Goal: Transaction & Acquisition: Purchase product/service

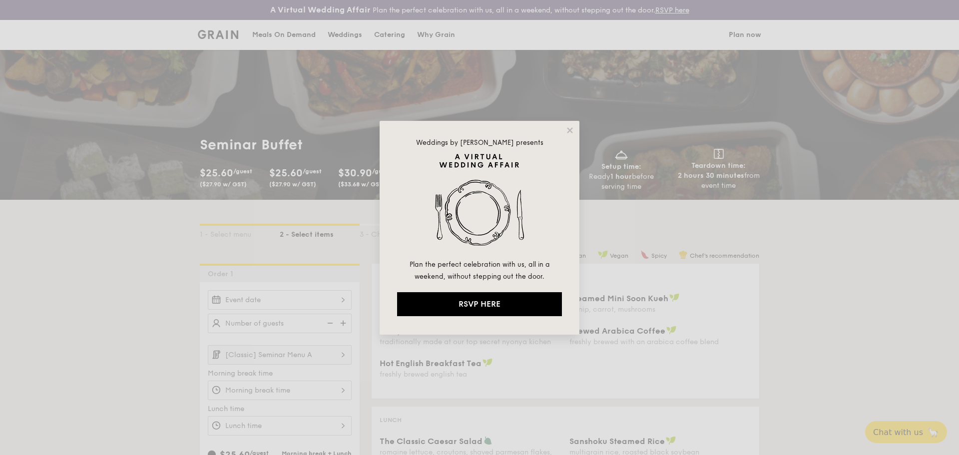
click at [567, 125] on div "Weddings by [PERSON_NAME] presents Plan the perfect celebration with us, all in…" at bounding box center [480, 228] width 200 height 214
click at [565, 128] on icon at bounding box center [569, 130] width 9 height 9
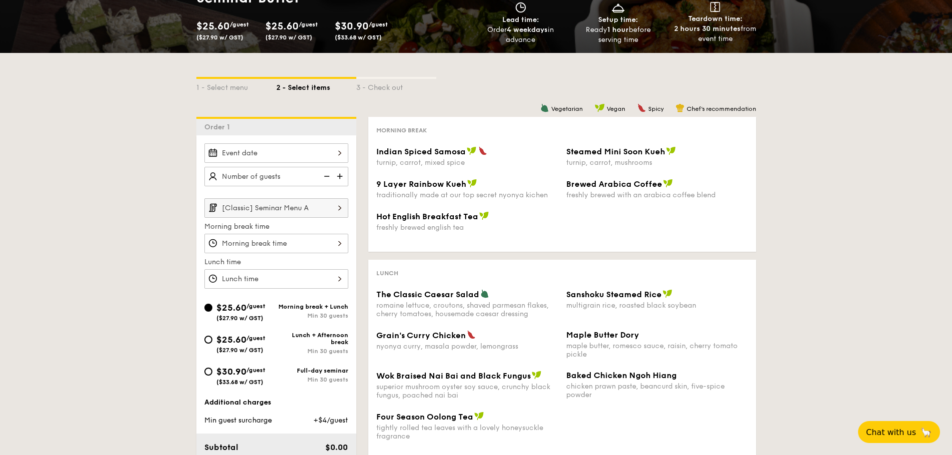
scroll to position [150, 0]
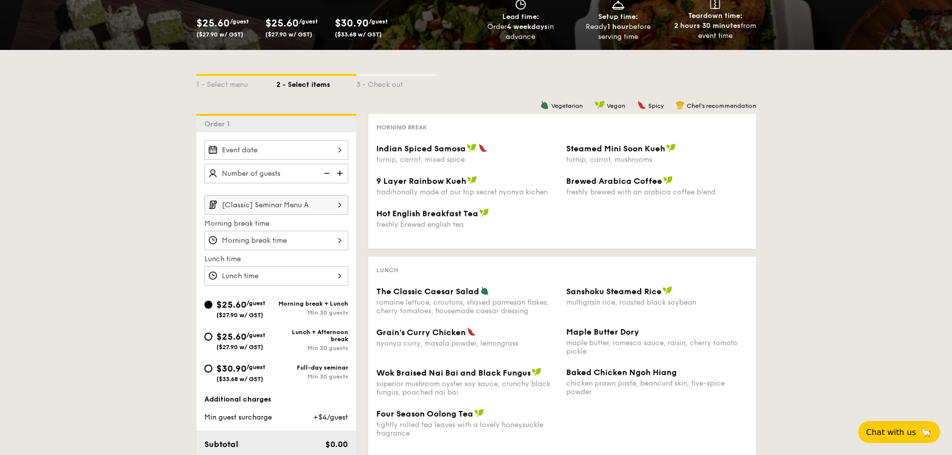
click at [275, 146] on div at bounding box center [276, 149] width 144 height 19
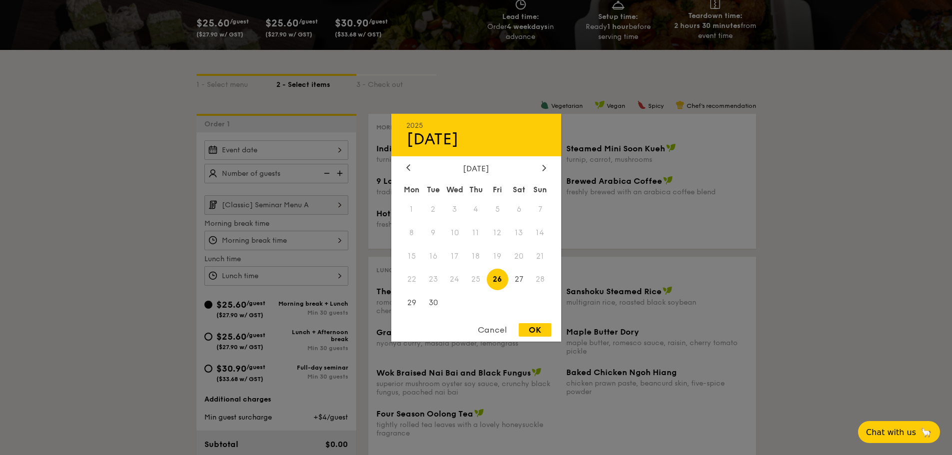
click at [499, 278] on span "26" at bounding box center [496, 279] width 21 height 21
click at [534, 331] on div "OK" at bounding box center [534, 329] width 32 height 13
type input "[DATE]"
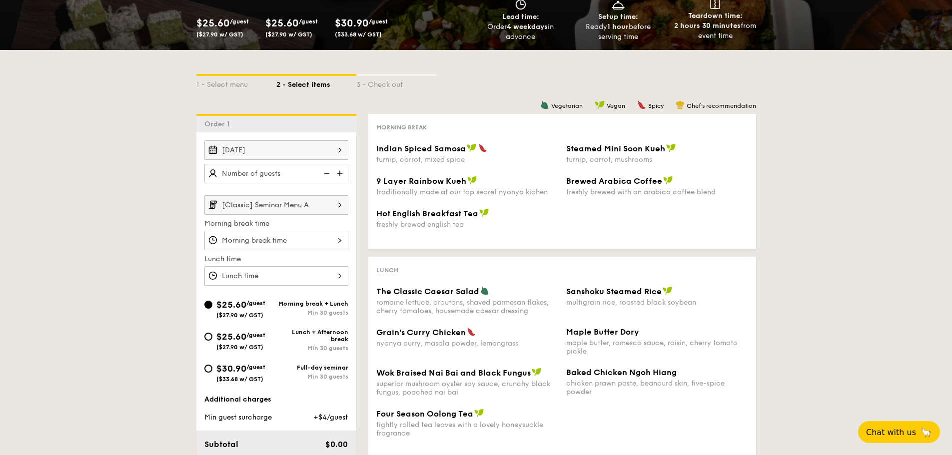
click at [342, 173] on img at bounding box center [340, 173] width 15 height 19
click at [340, 173] on img at bounding box center [340, 173] width 15 height 19
click at [342, 172] on img at bounding box center [340, 173] width 15 height 19
type input "30 guests"
click at [126, 169] on div "1 - Select menu 2 - Select items 3 - Check out Order 1 [DATE] 30 guests [Classi…" at bounding box center [476, 307] width 952 height 514
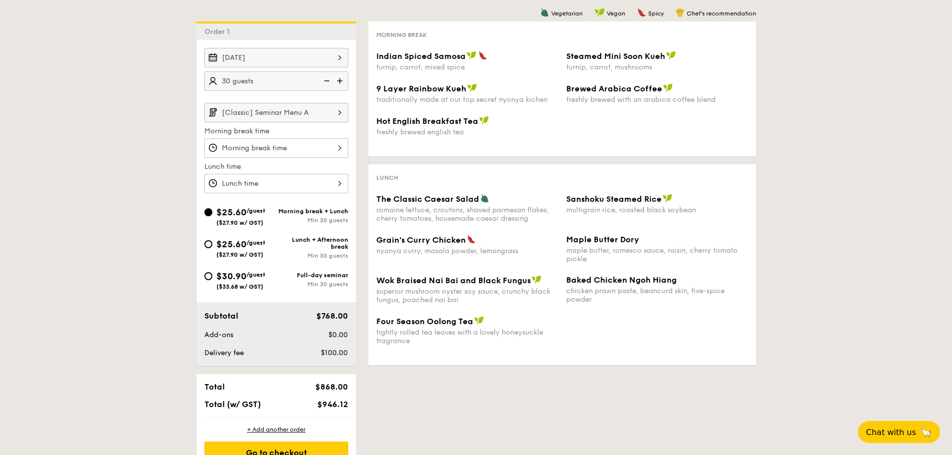
scroll to position [250, 0]
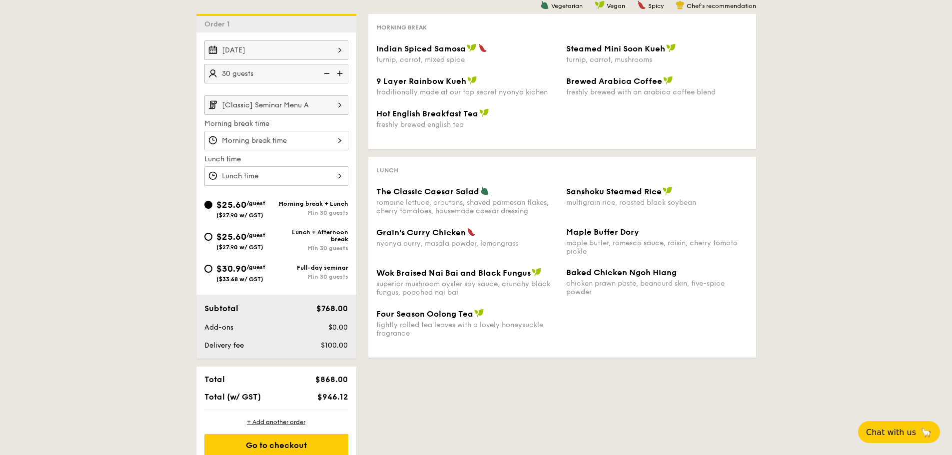
click at [335, 105] on img at bounding box center [339, 104] width 17 height 19
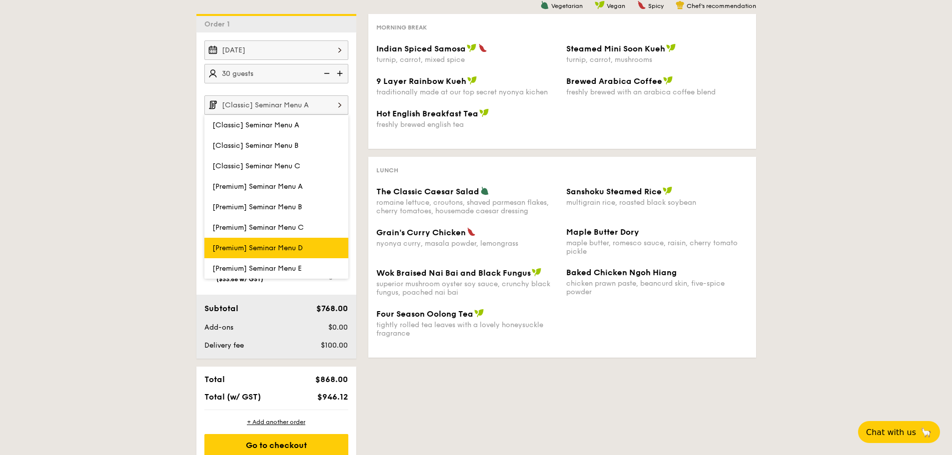
click at [304, 244] on label "[Premium] Seminar Menu D" at bounding box center [276, 248] width 144 height 20
click at [0, 0] on input "[Premium] Seminar Menu D" at bounding box center [0, 0] width 0 height 0
type input "[Premium] Seminar Menu D"
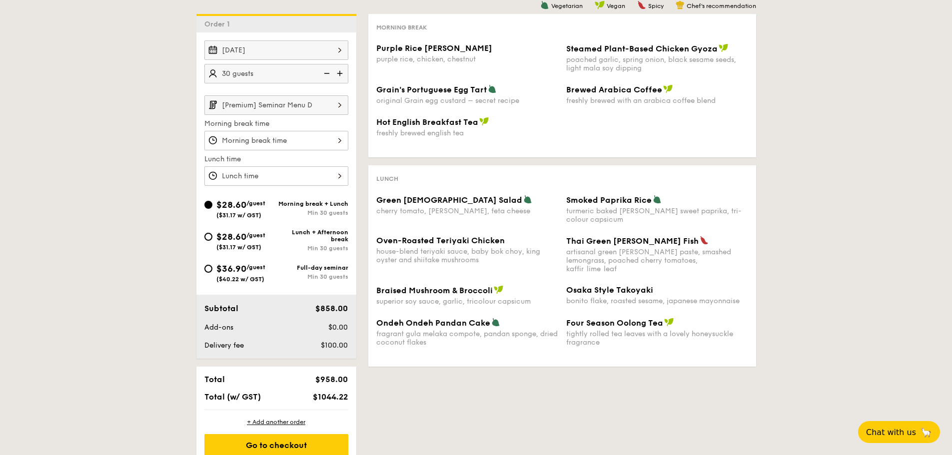
click at [144, 174] on div "1 - Select menu 2 - Select items 3 - Check out Order 1 [DATE] 30 guests [Premiu…" at bounding box center [476, 207] width 952 height 514
click at [275, 140] on div at bounding box center [276, 140] width 144 height 19
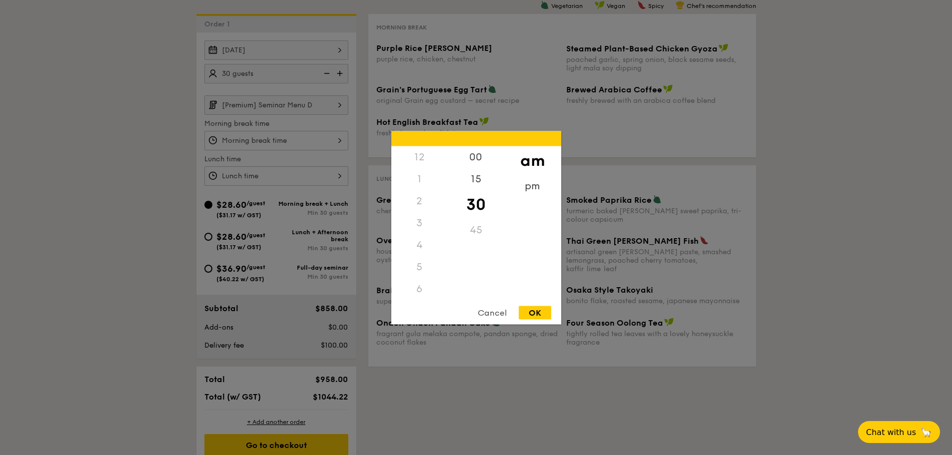
scroll to position [110, 0]
click at [425, 227] on div "8" at bounding box center [419, 226] width 56 height 29
click at [478, 153] on div "00" at bounding box center [476, 160] width 56 height 29
click at [537, 309] on div "OK" at bounding box center [534, 312] width 32 height 13
type input "8:00AM"
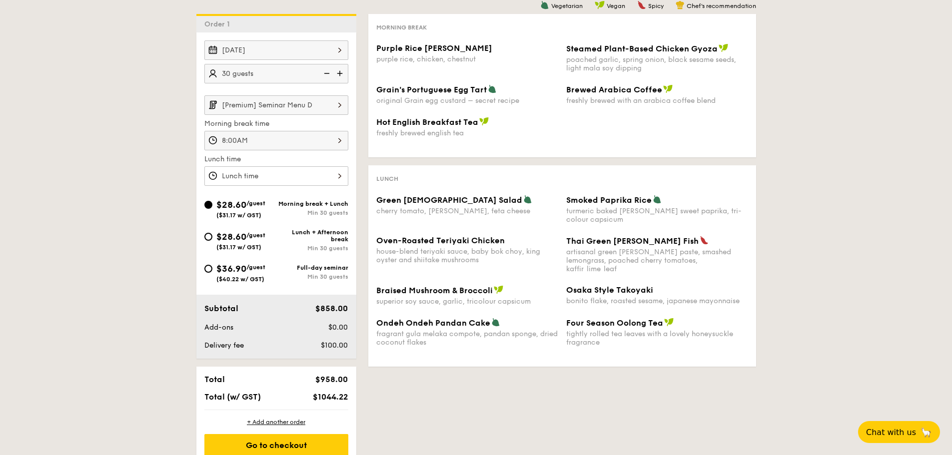
click at [315, 177] on div at bounding box center [276, 175] width 144 height 19
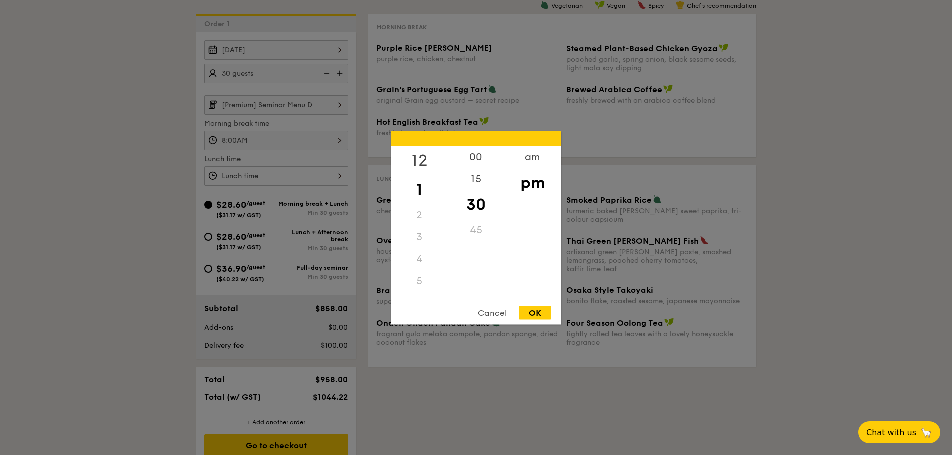
click at [417, 157] on div "12" at bounding box center [419, 160] width 56 height 29
click at [477, 158] on div "00" at bounding box center [476, 160] width 56 height 29
click at [532, 315] on div "OK" at bounding box center [534, 312] width 32 height 13
type input "12:00PM"
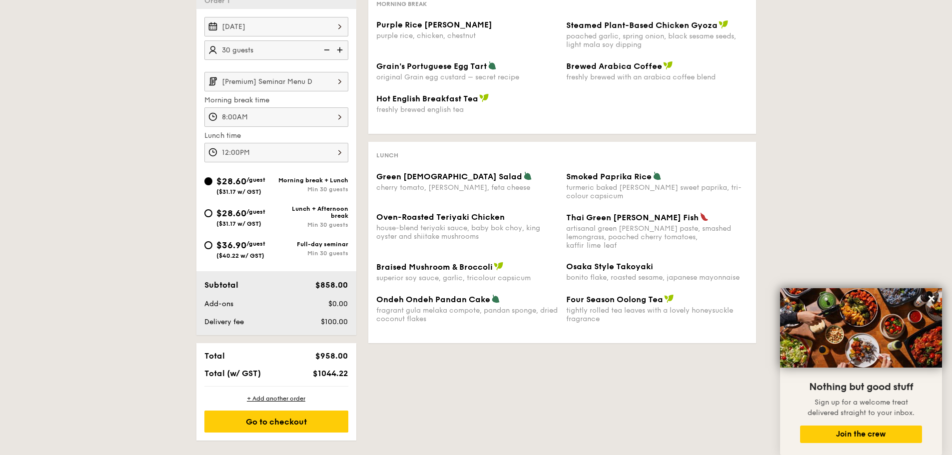
scroll to position [300, 0]
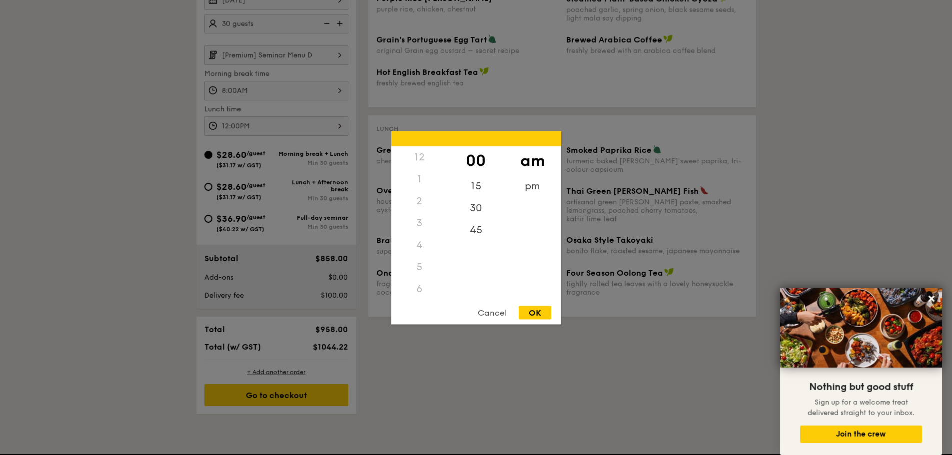
click at [234, 95] on div "8:00AM 12 1 2 3 4 5 6 7 8 9 10 11 00 15 30 45 am pm Cancel OK" at bounding box center [276, 90] width 144 height 19
click at [473, 208] on div "30" at bounding box center [476, 211] width 56 height 29
click at [541, 314] on div "OK" at bounding box center [534, 312] width 32 height 13
type input "8:30AM"
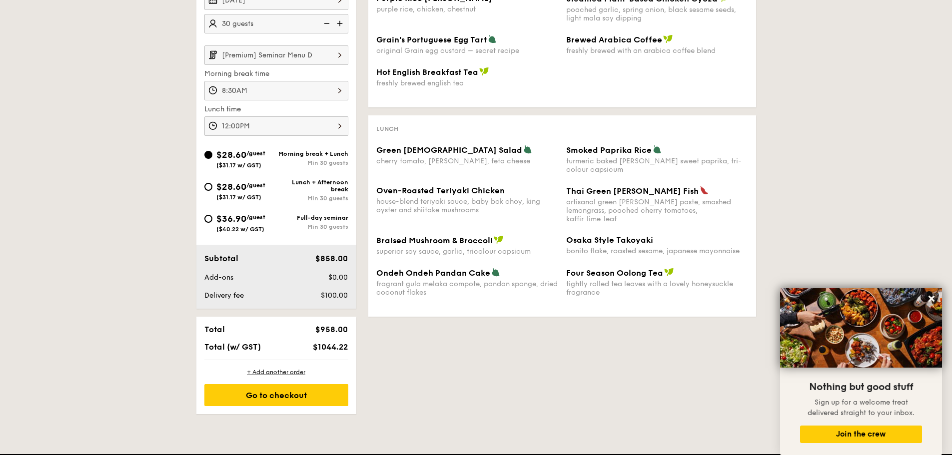
click at [119, 56] on div "1 - Select menu 2 - Select items 3 - Check out Order 1 [DATE] 30 guests [Premiu…" at bounding box center [476, 157] width 952 height 514
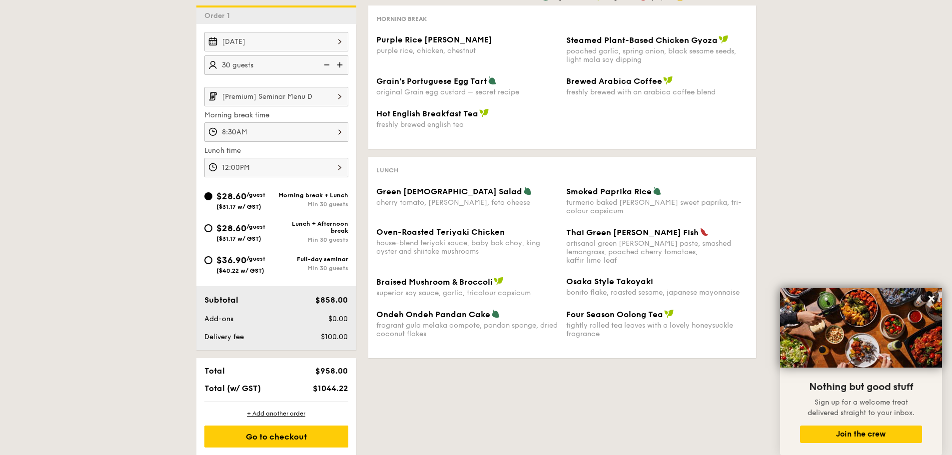
scroll to position [263, 0]
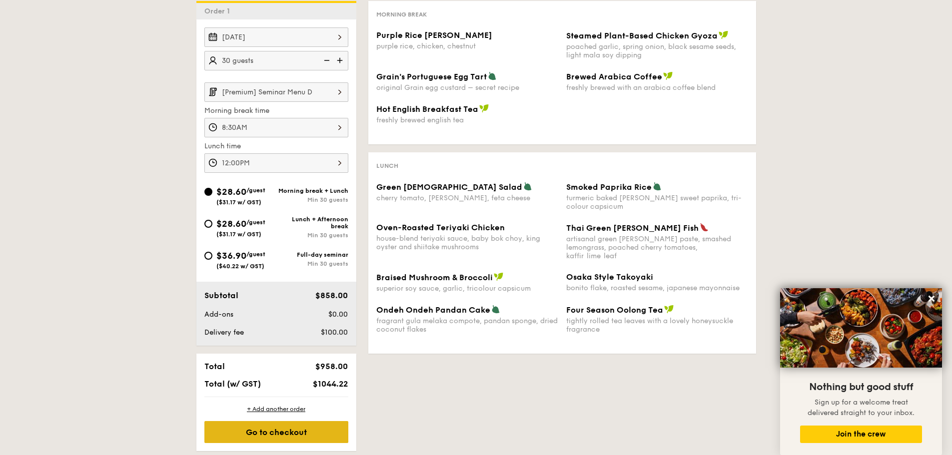
click at [288, 435] on div "Go to checkout" at bounding box center [276, 432] width 144 height 22
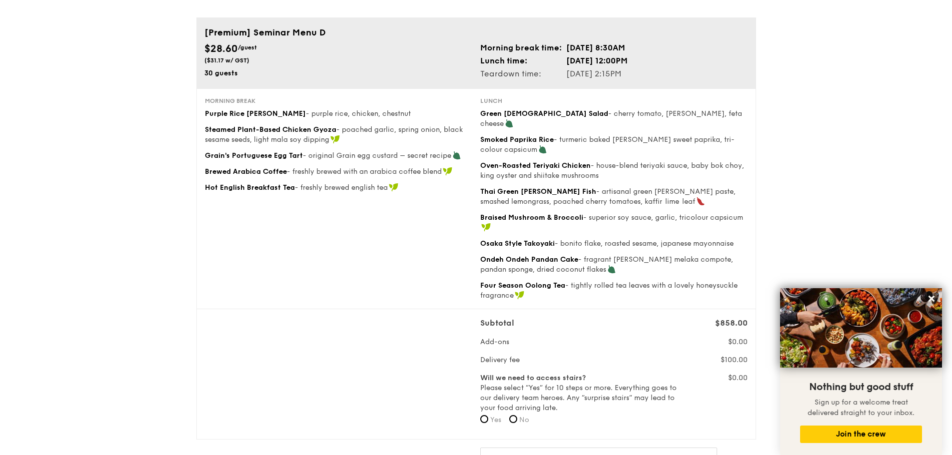
scroll to position [100, 0]
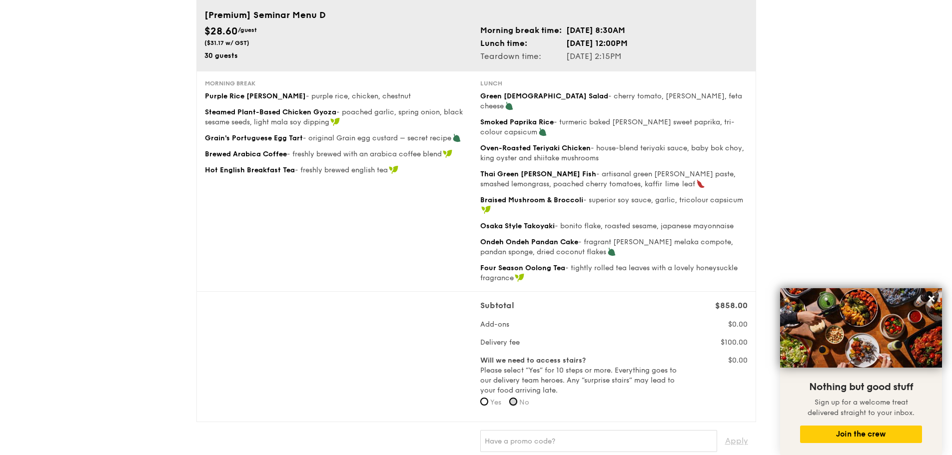
click at [513, 398] on input "No" at bounding box center [513, 402] width 8 height 8
radio input "true"
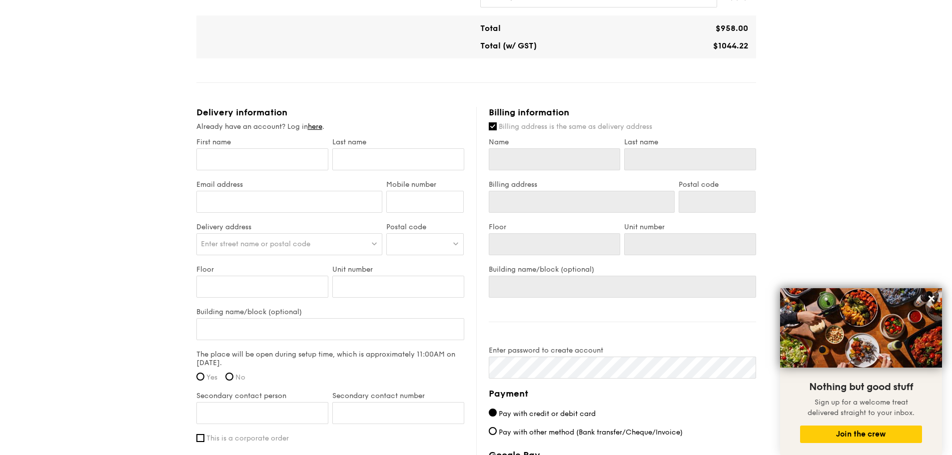
scroll to position [549, 0]
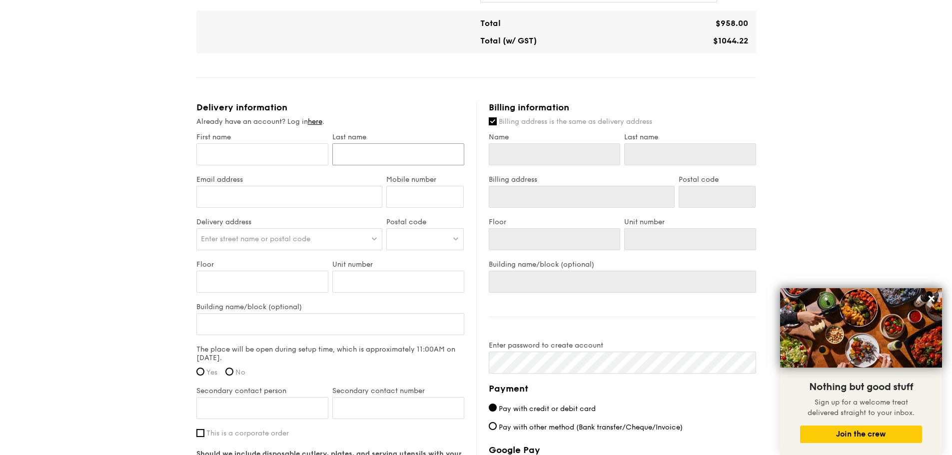
click at [358, 143] on input "text" at bounding box center [398, 154] width 132 height 22
type input "D"
type input "DA"
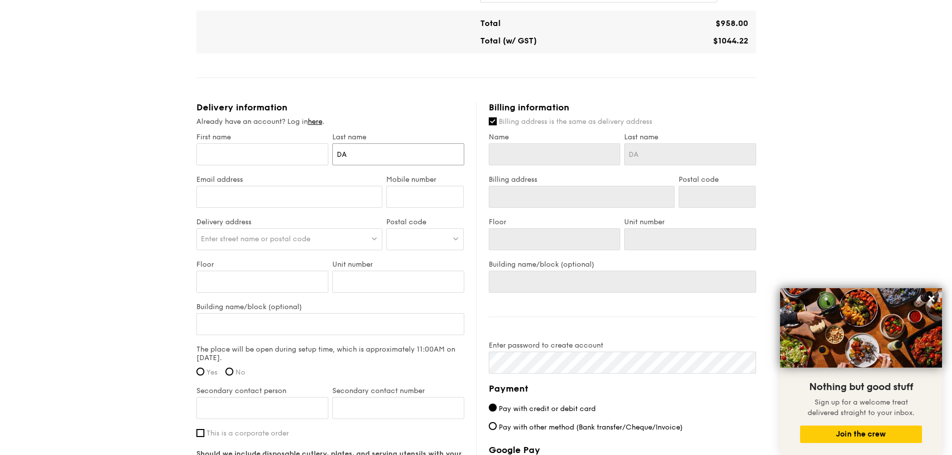
type input "DAI"
click at [293, 143] on input "First name" at bounding box center [262, 154] width 132 height 22
type input "L"
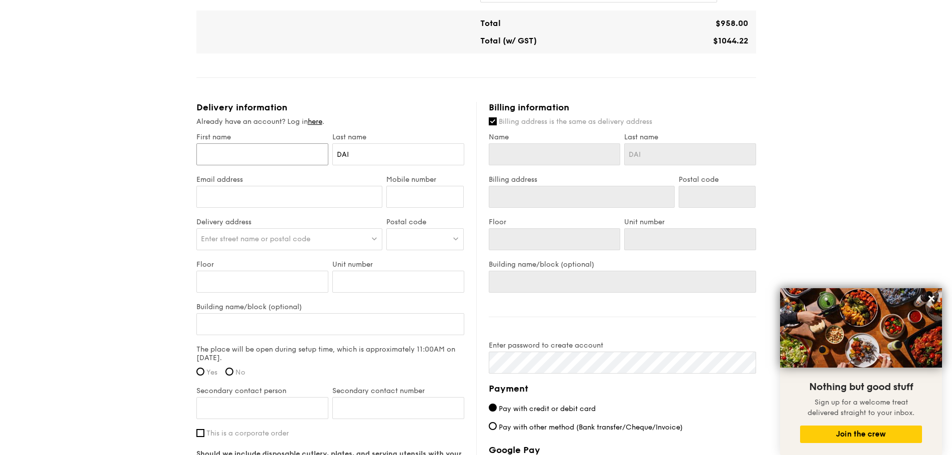
type input "L"
type input "Lu"
type input "Luw"
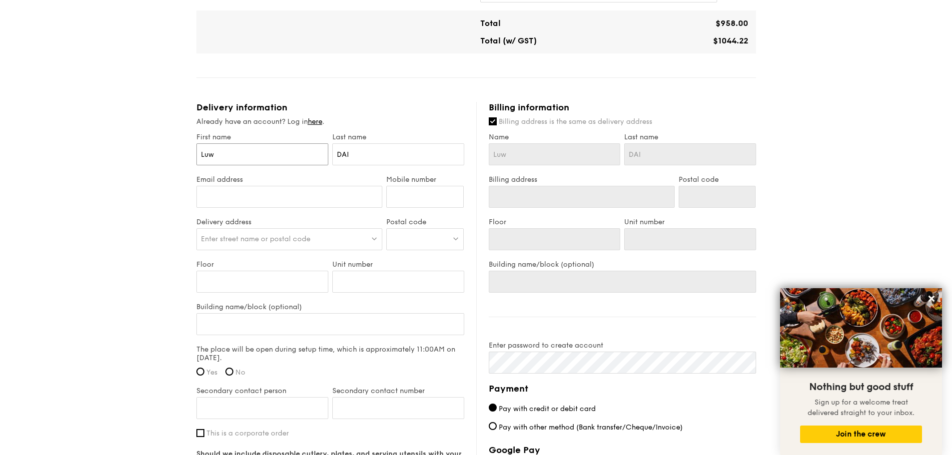
type input "Luwe"
type input "Luwei"
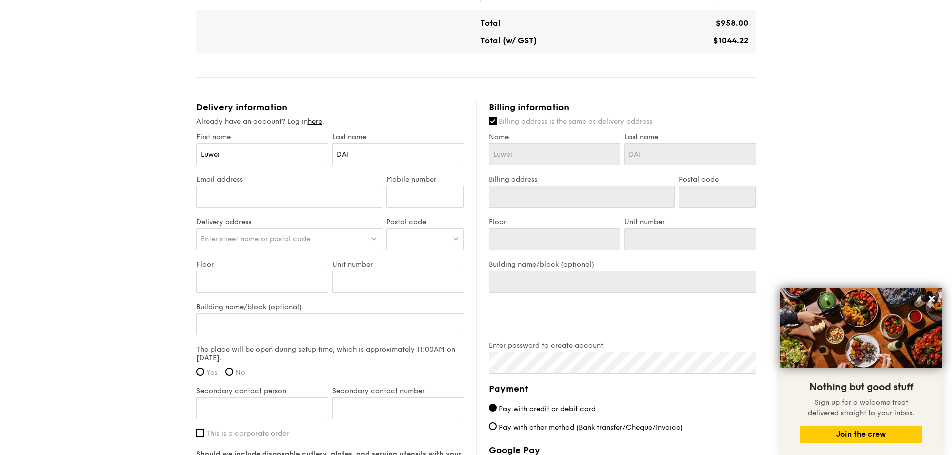
click at [136, 139] on div "1 - Select menu 2 - Select items 3 - Check out [Premium] Seminar Menu D $28.60 …" at bounding box center [476, 51] width 952 height 1161
click at [287, 186] on input "Email address" at bounding box center [289, 197] width 186 height 22
paste input "[EMAIL_ADDRESS][DOMAIN_NAME]"
type input "[EMAIL_ADDRESS][DOMAIN_NAME]"
click at [413, 186] on input "Mobile number" at bounding box center [424, 197] width 77 height 22
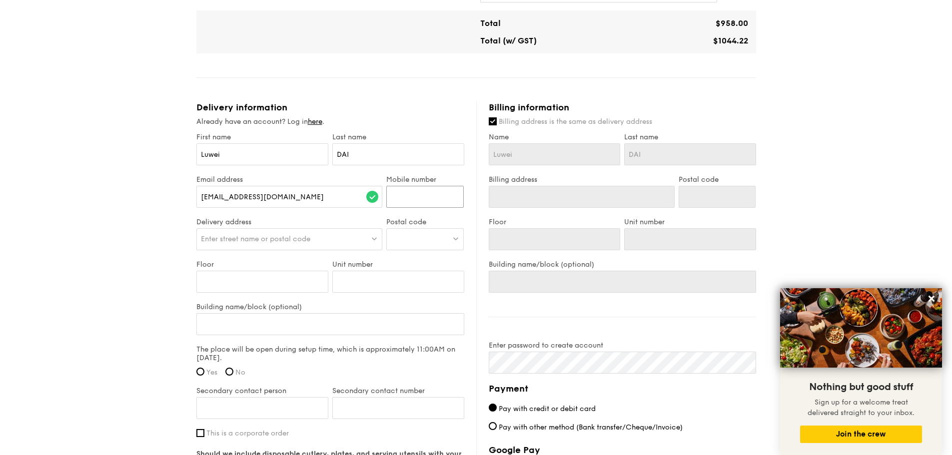
paste input "96838847"
type input "96838847"
click at [99, 177] on div "1 - Select menu 2 - Select items 3 - Check out [Premium] Seminar Menu D $28.60 …" at bounding box center [476, 51] width 952 height 1161
click at [286, 235] on span "Enter street name or postal code" at bounding box center [255, 239] width 109 height 8
type input "[STREET_ADDRESS]"
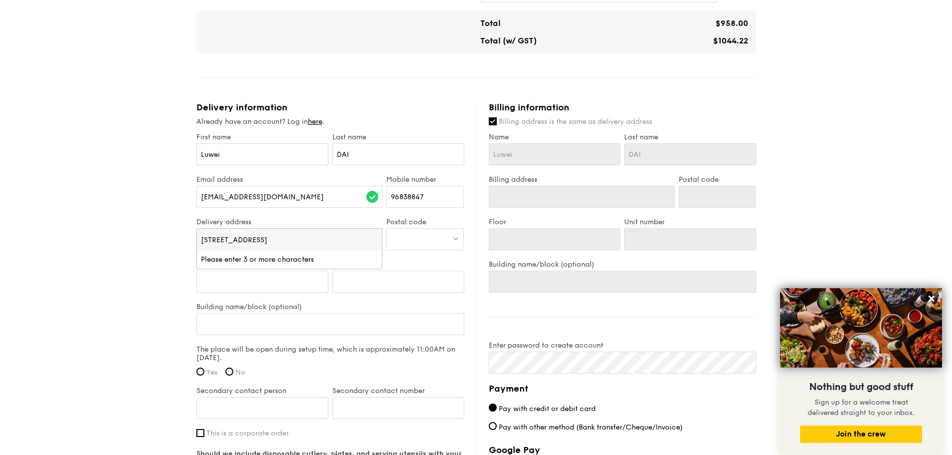
scroll to position [0, 17]
drag, startPoint x: 350, startPoint y: 230, endPoint x: 384, endPoint y: 231, distance: 34.0
click at [384, 231] on div "Delivery address Enter street name or postal code [STREET_ADDRESS] No results f…" at bounding box center [289, 239] width 190 height 42
click at [423, 229] on div at bounding box center [424, 239] width 77 height 22
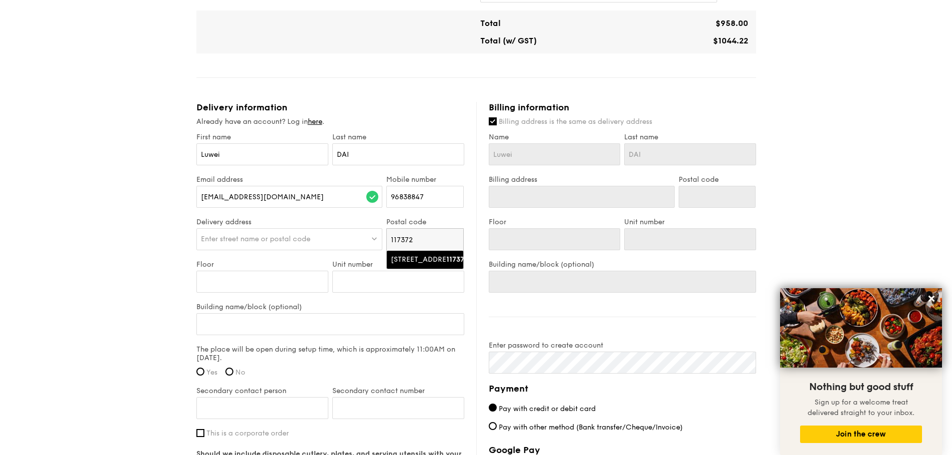
type input "117372"
click at [409, 255] on div "[STREET_ADDRESS]" at bounding box center [416, 260] width 51 height 10
type input "[STREET_ADDRESS]"
type input "117372"
click at [99, 224] on div "1 - Select menu 2 - Select items 3 - Check out [Premium] Seminar Menu D $28.60 …" at bounding box center [476, 51] width 952 height 1161
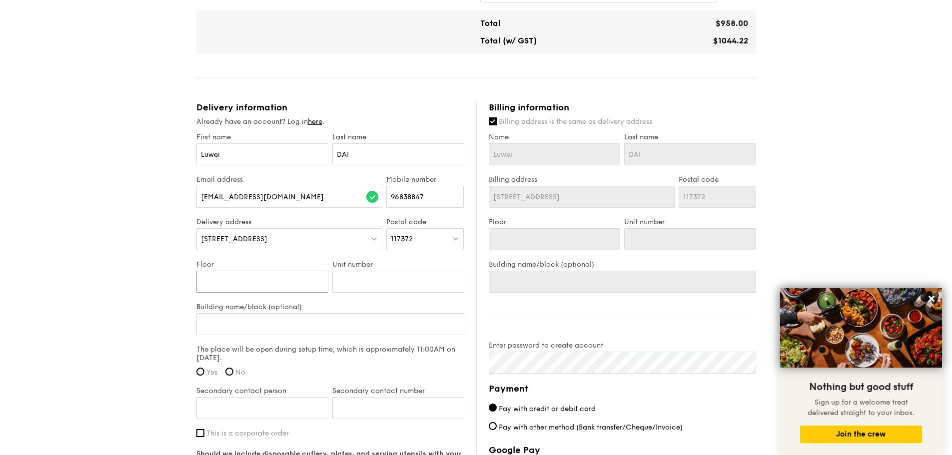
click at [293, 275] on input "Floor" at bounding box center [262, 282] width 132 height 22
type input "2"
type input "26"
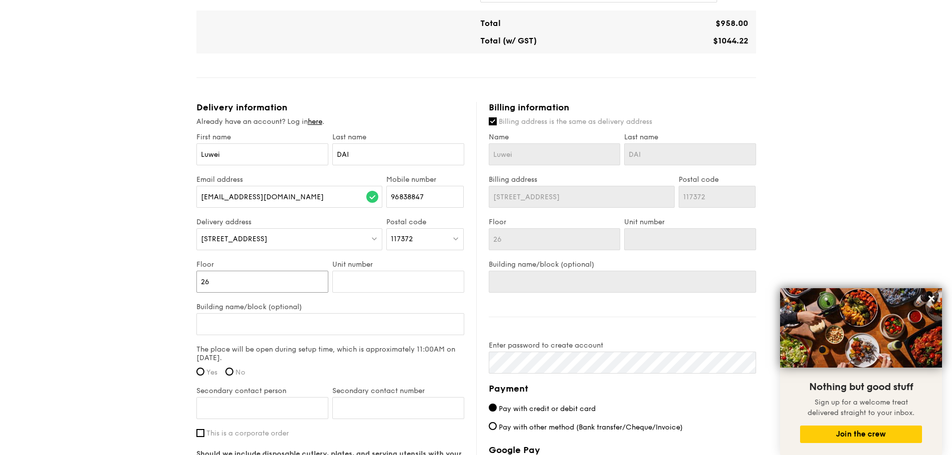
type input "26"
click at [133, 206] on div "1 - Select menu 2 - Select items 3 - Check out [Premium] Seminar Menu D $28.60 …" at bounding box center [476, 51] width 952 height 1161
click at [318, 313] on input "Building name/block (optional)" at bounding box center [330, 324] width 268 height 22
paste input "MBC II"
type input "MBC II"
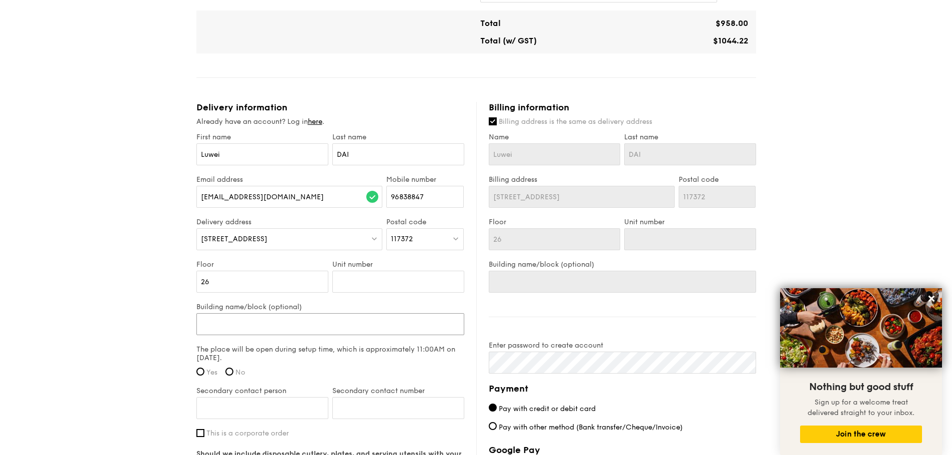
type input "MBC II"
click at [138, 230] on div "1 - Select menu 2 - Select items 3 - Check out [Premium] Seminar Menu D $28.60 …" at bounding box center [476, 51] width 952 height 1161
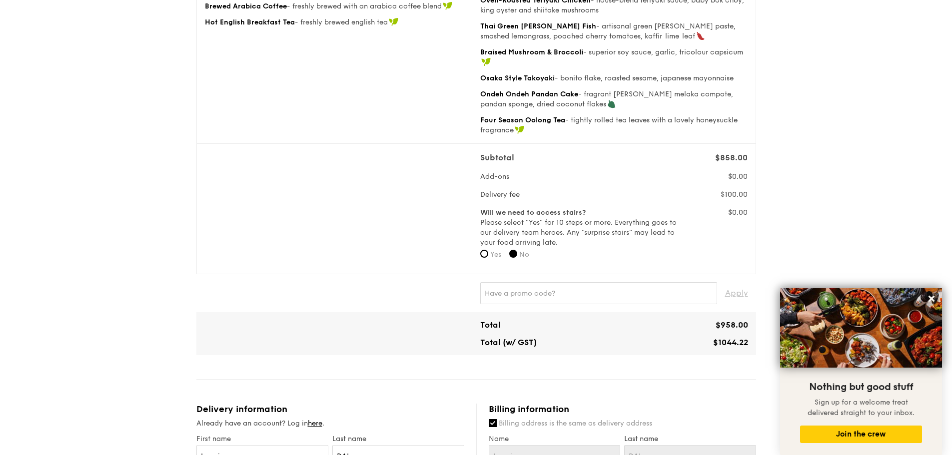
scroll to position [150, 0]
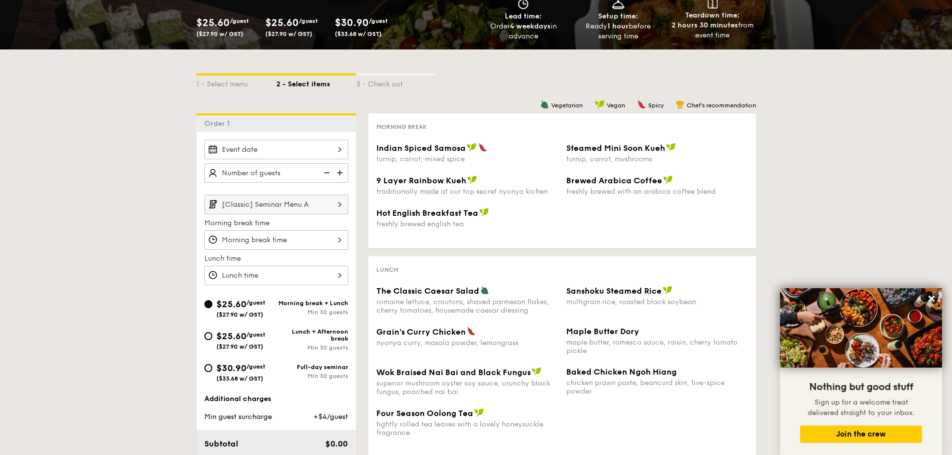
scroll to position [150, 0]
click at [291, 206] on input "[Classic] Seminar Menu A" at bounding box center [276, 204] width 144 height 19
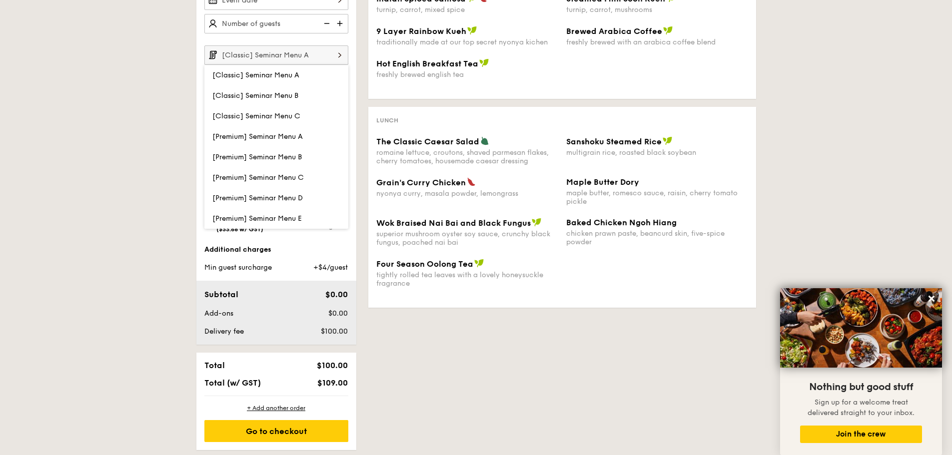
click at [156, 202] on div "1 - Select menu 2 - Select items 3 - Check out Order 1 [Classic] Seminar Menu A…" at bounding box center [476, 175] width 952 height 550
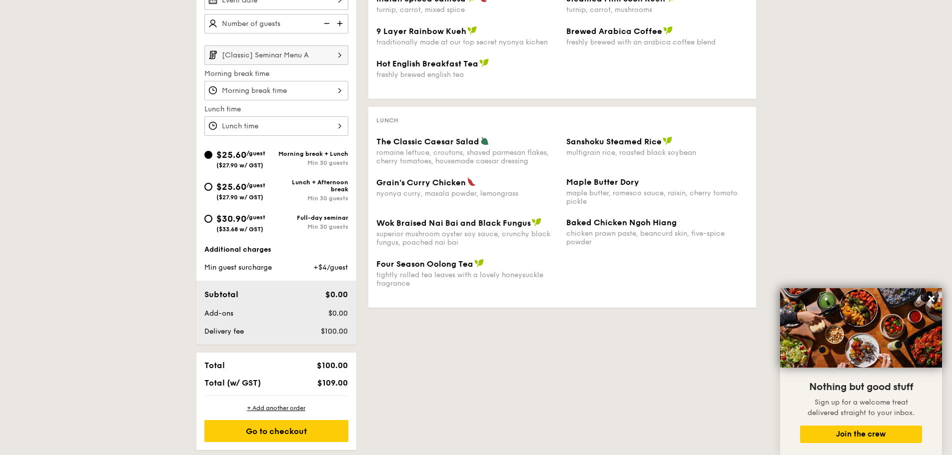
scroll to position [200, 0]
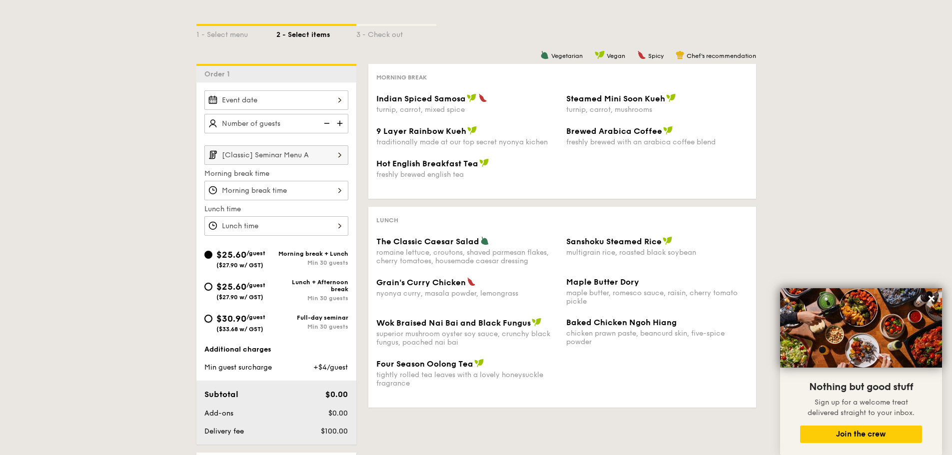
click at [210, 318] on input "$30.90 /guest ($33.68 w/ GST) Full-day seminar Min 30 guests" at bounding box center [208, 319] width 8 height 8
radio input "true"
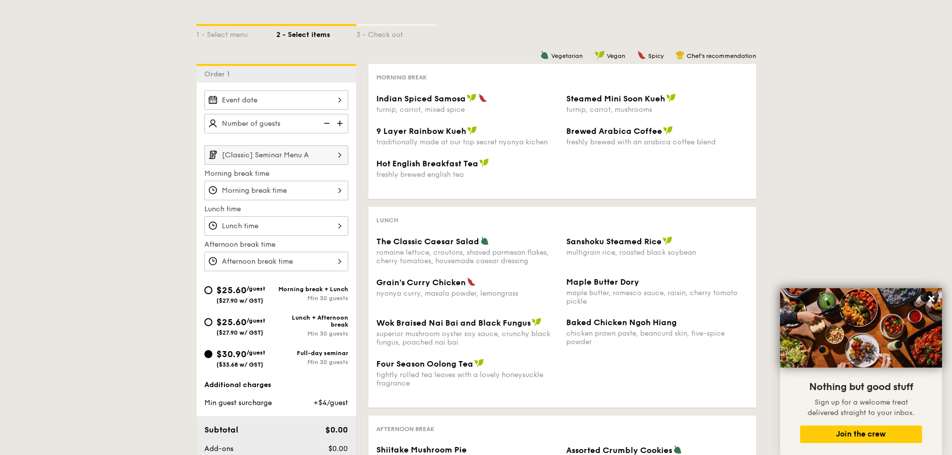
click at [291, 99] on div at bounding box center [276, 99] width 144 height 19
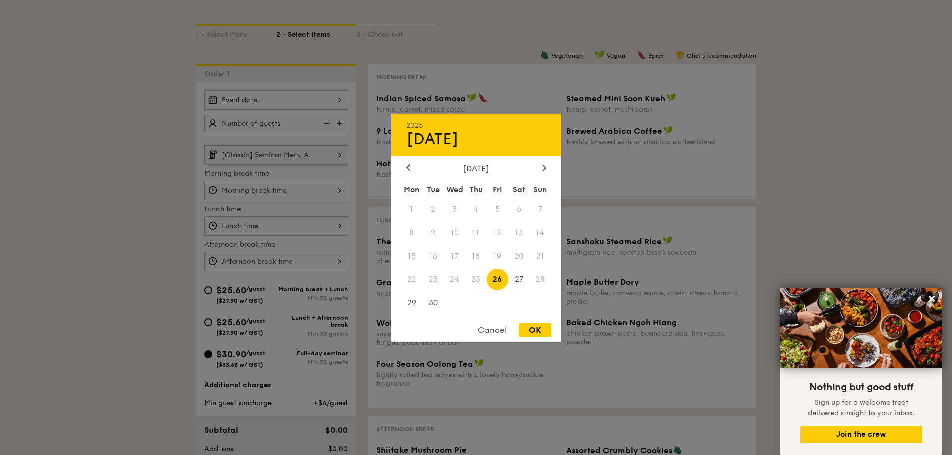
click at [497, 280] on span "26" at bounding box center [496, 279] width 21 height 21
click at [535, 324] on div "OK" at bounding box center [534, 329] width 32 height 13
type input "[DATE]"
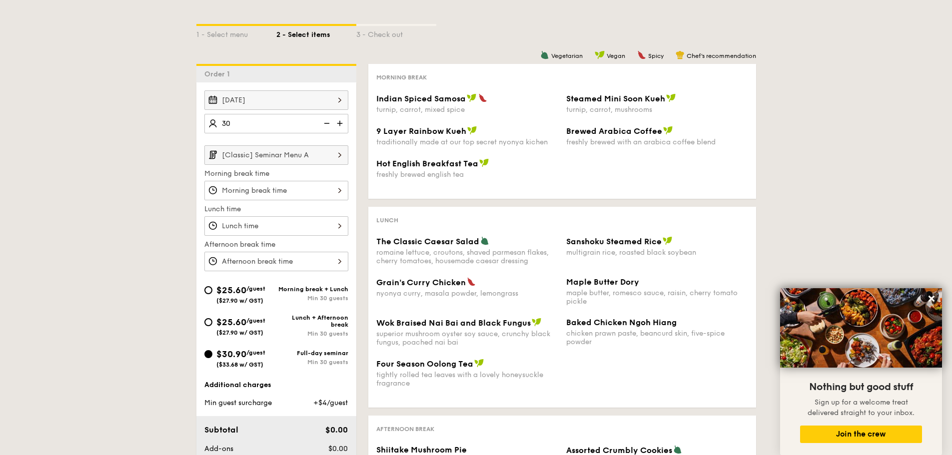
type input "30 guests"
click at [151, 126] on div "1 - Select menu 2 - Select items 3 - Check out Order 1 [DATE] 30 guests [Classi…" at bounding box center [476, 292] width 952 height 585
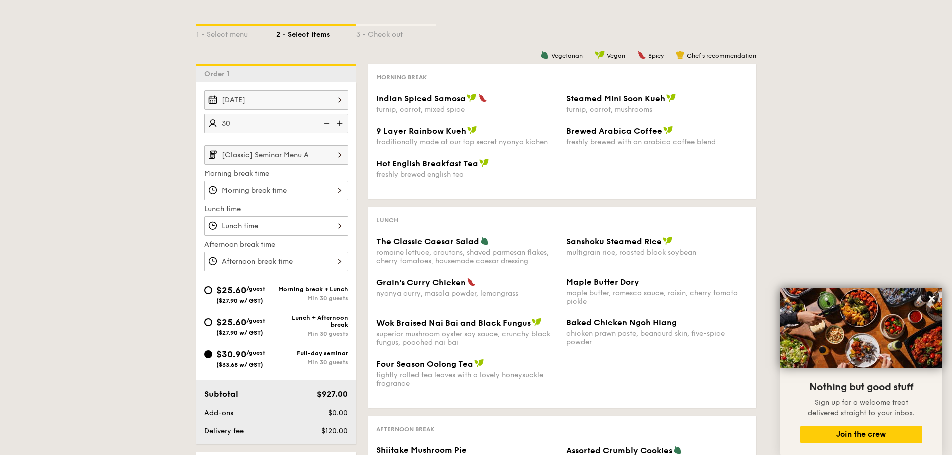
scroll to position [250, 0]
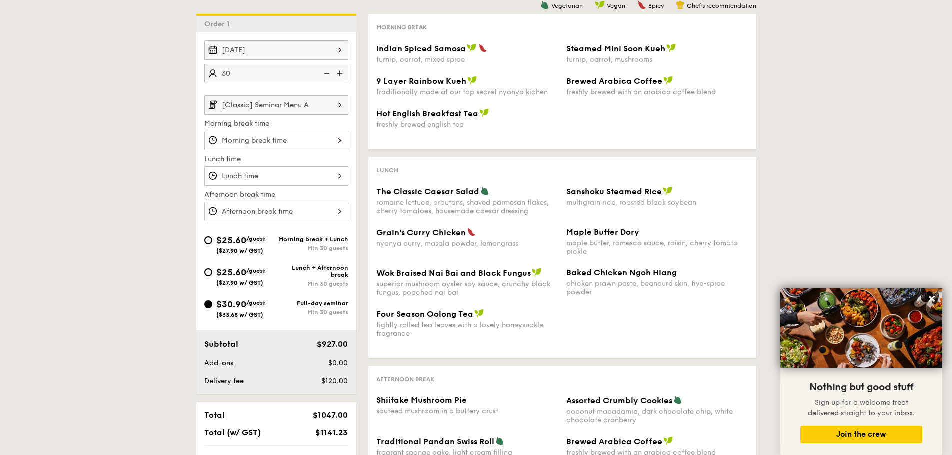
click at [325, 108] on input "[Classic] Seminar Menu A" at bounding box center [276, 104] width 144 height 19
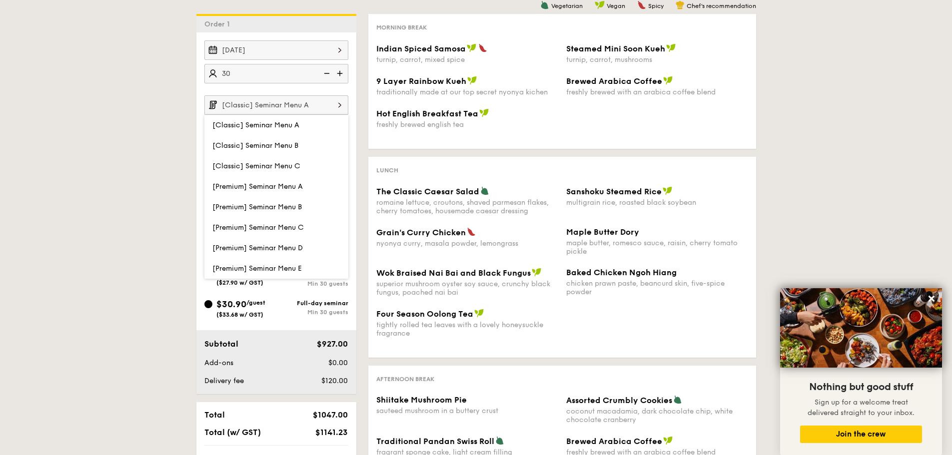
click at [323, 110] on input "[Classic] Seminar Menu A" at bounding box center [276, 104] width 144 height 19
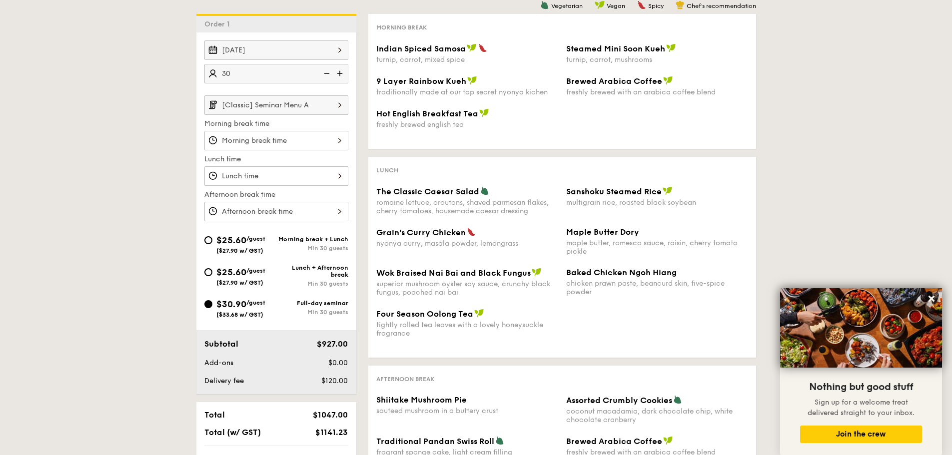
click at [323, 111] on input "[Classic] Seminar Menu A" at bounding box center [276, 104] width 144 height 19
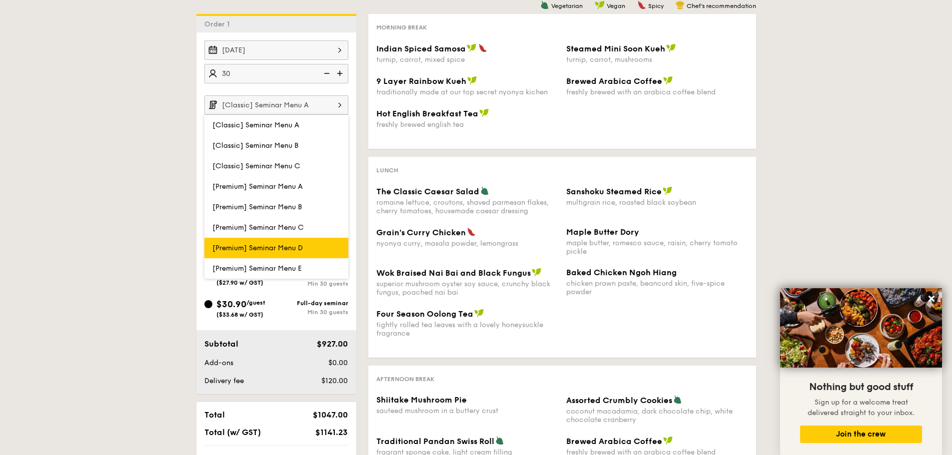
click at [295, 246] on span "[Premium] Seminar Menu D" at bounding box center [257, 248] width 90 height 8
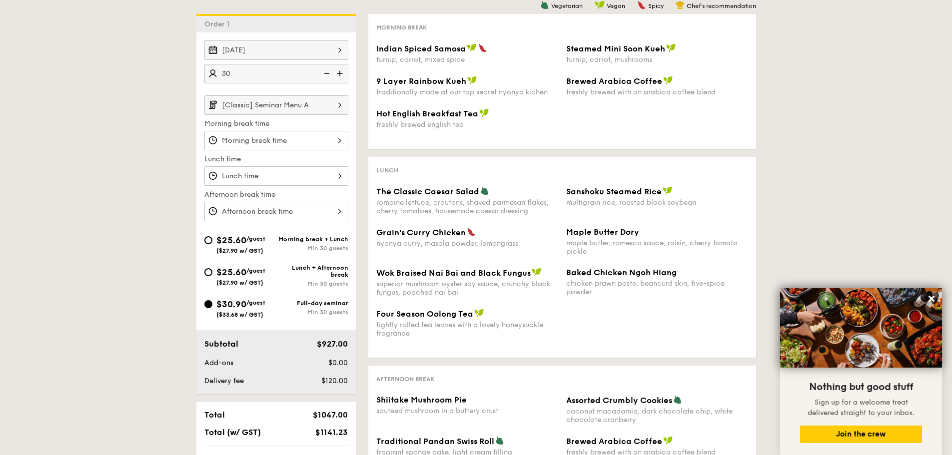
click at [147, 214] on div "1 - Select menu 2 - Select items 3 - Check out Order 1 [DATE] 30 guests [Classi…" at bounding box center [476, 233] width 952 height 567
click at [288, 143] on div "12 1 2 3 4 5 6 7 8 9 10 11 00 15 30 45 am pm Cancel OK" at bounding box center [276, 140] width 144 height 19
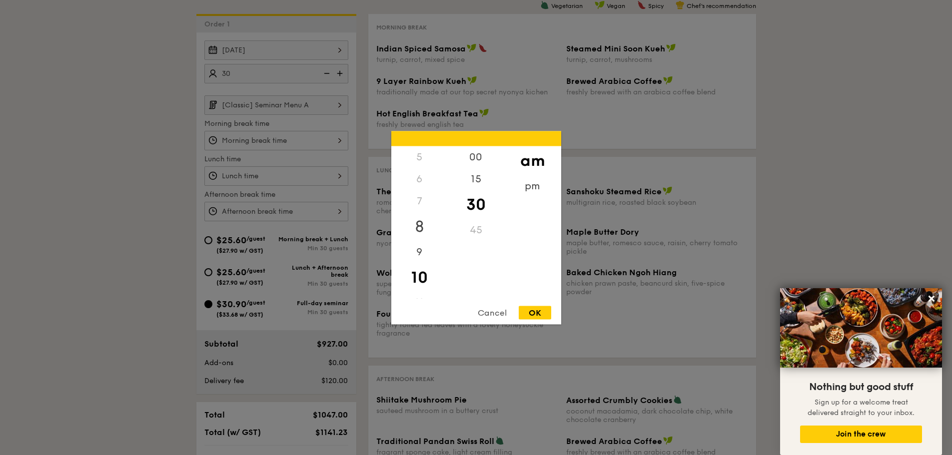
click at [423, 220] on div "8" at bounding box center [419, 226] width 56 height 29
click at [482, 155] on div "00" at bounding box center [476, 160] width 56 height 29
drag, startPoint x: 537, startPoint y: 314, endPoint x: 495, endPoint y: 293, distance: 46.5
click at [536, 314] on div "OK" at bounding box center [534, 312] width 32 height 13
type input "8:00AM"
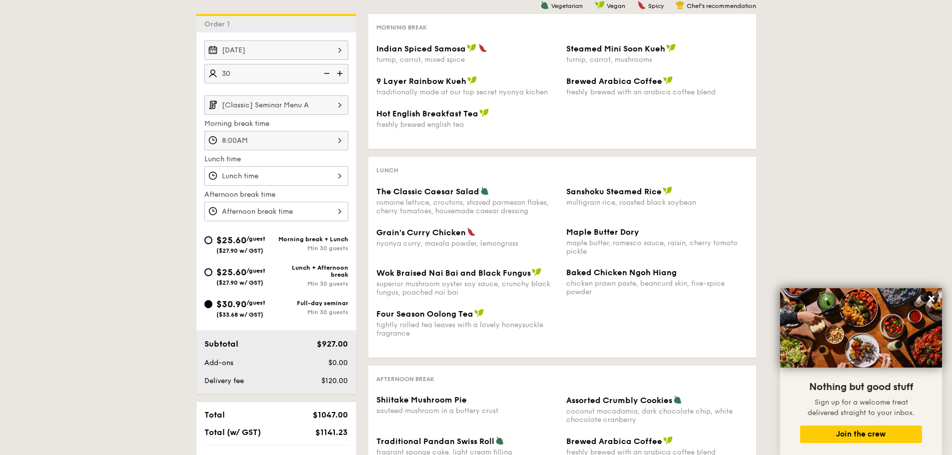
click at [144, 185] on div "1 - Select menu 2 - Select items 3 - Check out Order 1 [DATE] 30 guests [Classi…" at bounding box center [476, 233] width 952 height 567
click at [311, 179] on div at bounding box center [276, 175] width 144 height 19
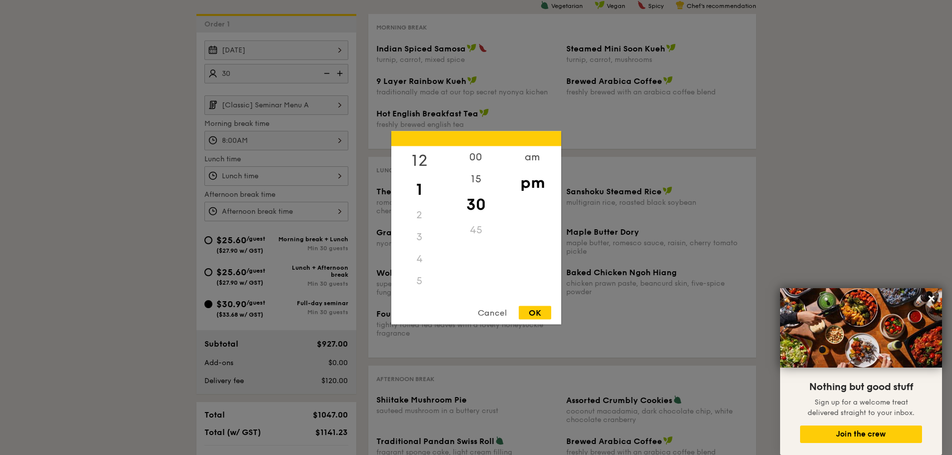
click at [419, 161] on div "12" at bounding box center [419, 160] width 56 height 29
click at [482, 158] on div "00" at bounding box center [476, 160] width 56 height 29
click at [542, 311] on div "OK" at bounding box center [534, 312] width 32 height 13
type input "12:00PM"
click at [298, 212] on div "12 1 2 3 4 5 6 7 8 9 10 11 00 15 30 45 am pm Cancel OK" at bounding box center [276, 211] width 144 height 19
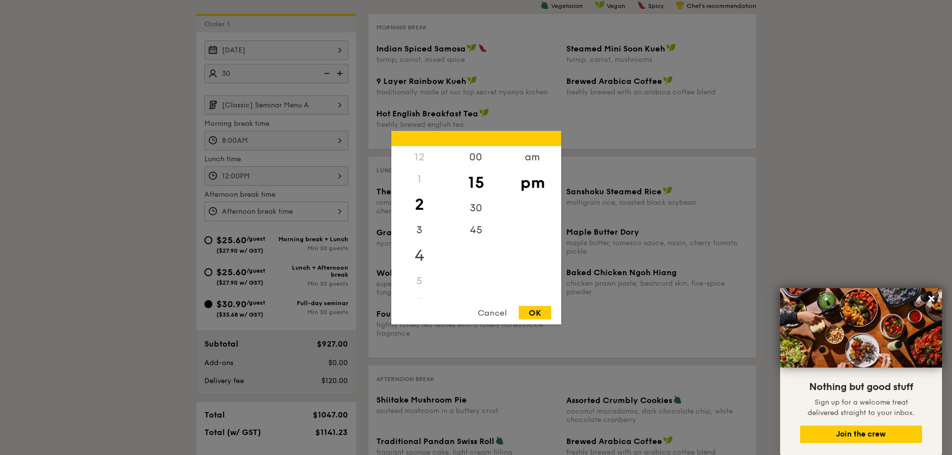
click at [416, 255] on div "4" at bounding box center [419, 255] width 56 height 29
click at [473, 164] on div "00" at bounding box center [476, 160] width 56 height 29
click at [541, 310] on div "OK" at bounding box center [534, 312] width 32 height 13
type input "4:00PM"
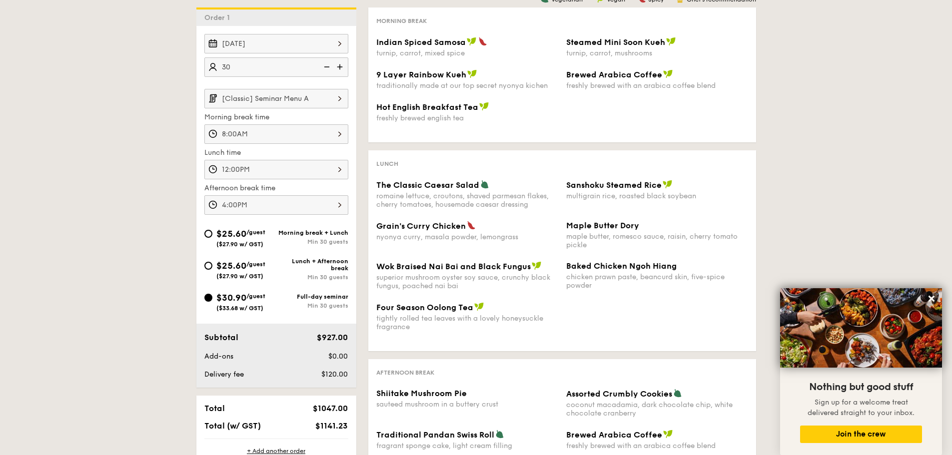
scroll to position [250, 0]
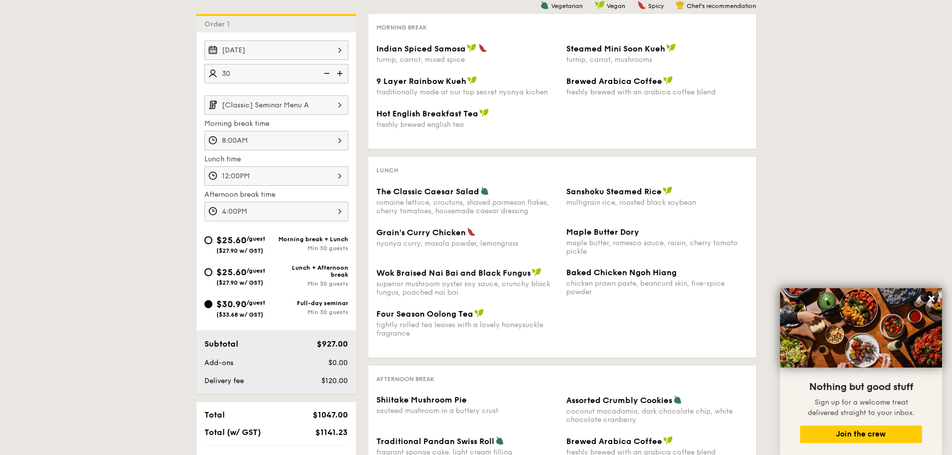
click at [298, 107] on input "[Classic] Seminar Menu A" at bounding box center [276, 104] width 144 height 19
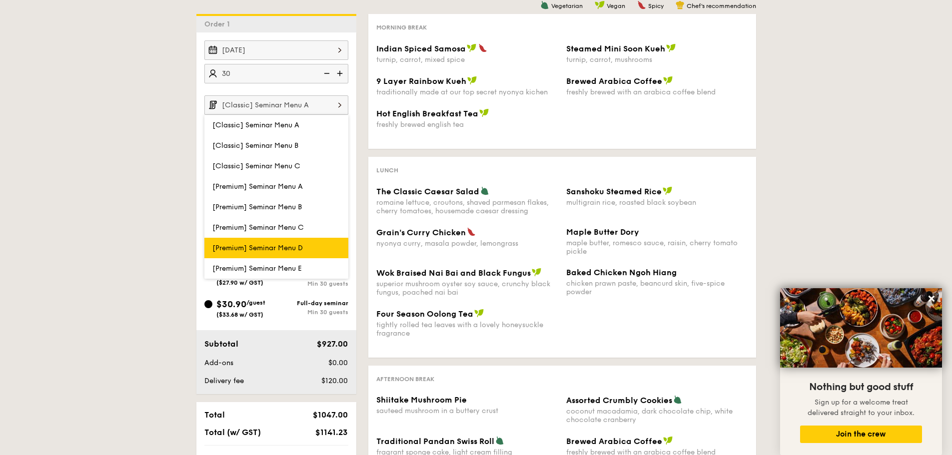
click at [301, 250] on span "[Premium] Seminar Menu D" at bounding box center [257, 248] width 90 height 8
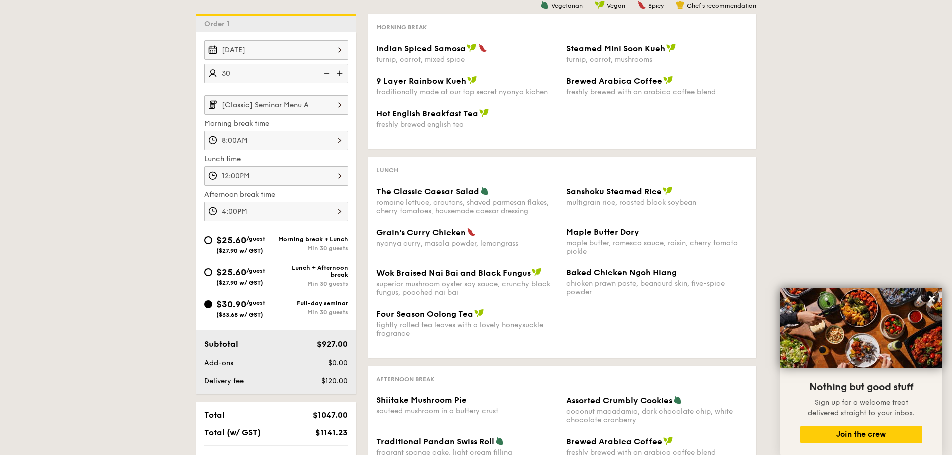
click at [168, 224] on div "1 - Select menu 2 - Select items 3 - Check out Order 1 [DATE] 30 guests [Classi…" at bounding box center [476, 233] width 952 height 567
click at [273, 105] on input "[Classic] Seminar Menu A" at bounding box center [276, 104] width 144 height 19
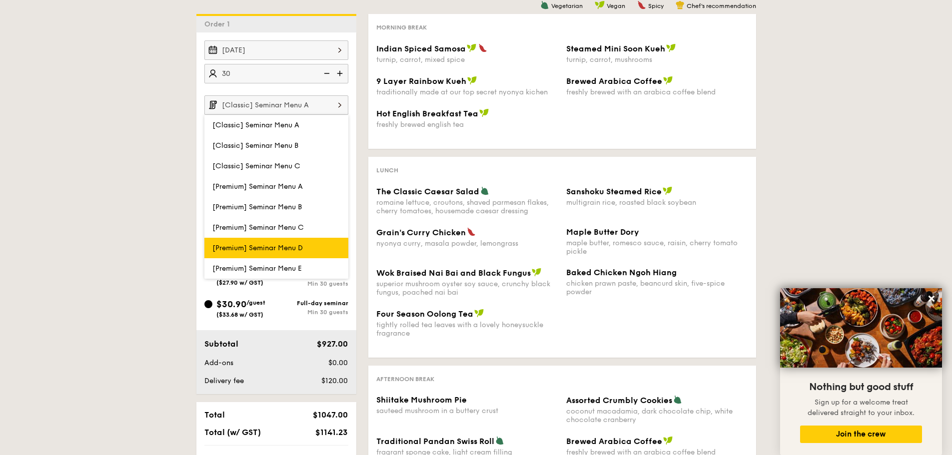
click at [294, 246] on span "[Premium] Seminar Menu D" at bounding box center [257, 248] width 90 height 8
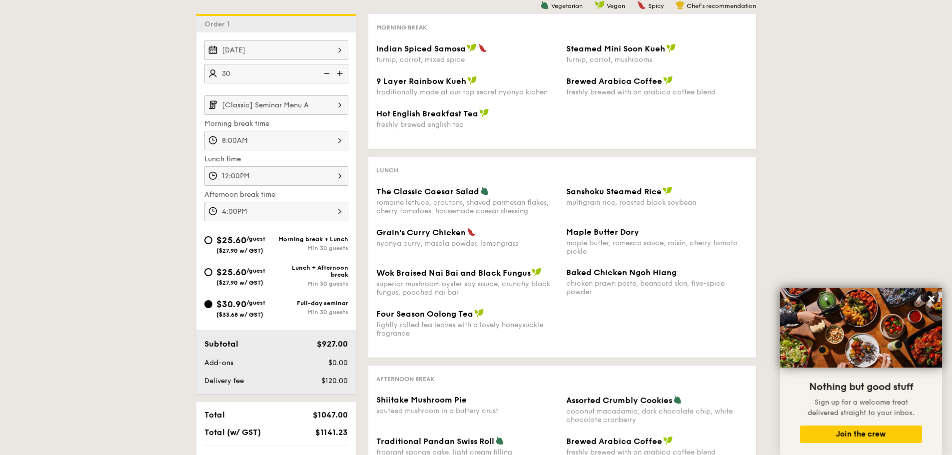
click at [158, 195] on div "1 - Select menu 2 - Select items 3 - Check out Order 1 [DATE] 30 guests [Classi…" at bounding box center [476, 233] width 952 height 567
click at [341, 103] on img at bounding box center [339, 104] width 17 height 19
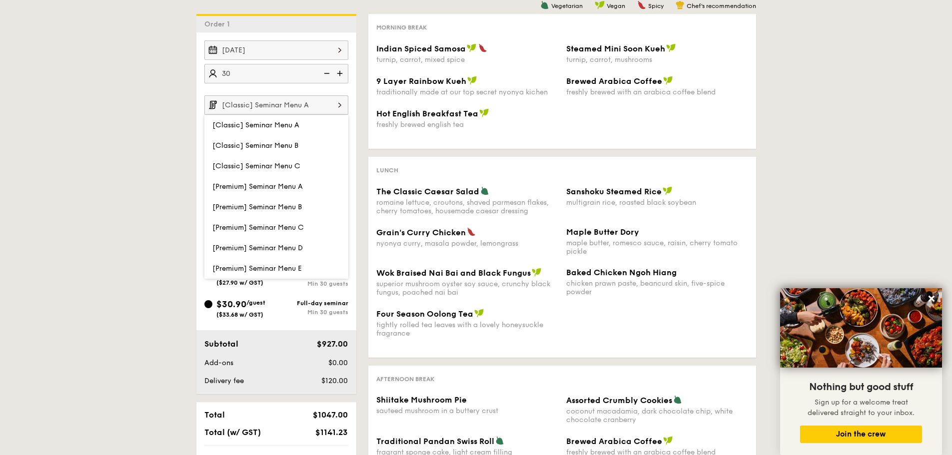
click at [301, 267] on span "[Premium] Seminar Menu E" at bounding box center [256, 268] width 89 height 8
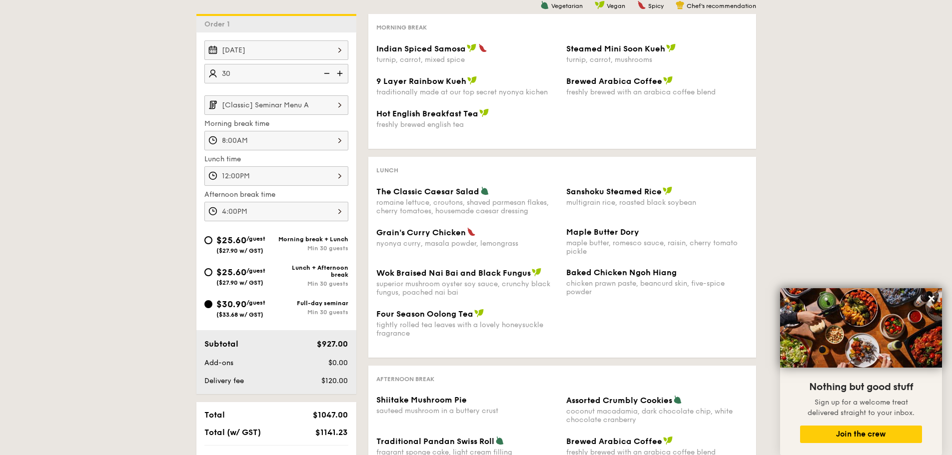
click at [142, 172] on div "1 - Select menu 2 - Select items 3 - Check out Order 1 [DATE] 30 guests [Classi…" at bounding box center [476, 233] width 952 height 567
click at [327, 106] on input "[Classic] Seminar Menu A" at bounding box center [276, 104] width 144 height 19
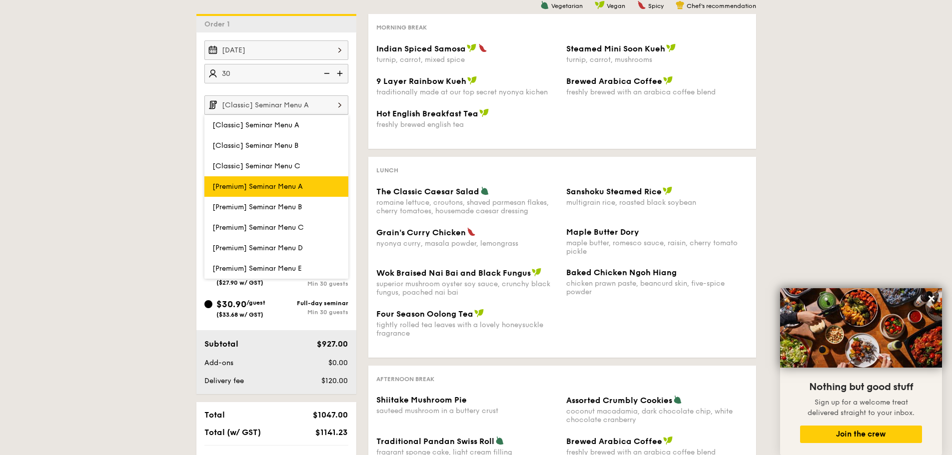
click at [285, 190] on span "[Premium] Seminar Menu A" at bounding box center [257, 186] width 90 height 8
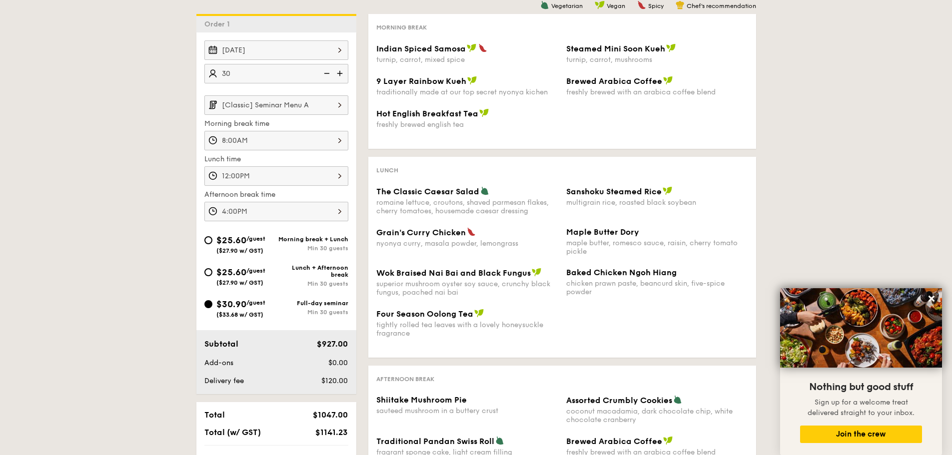
click at [180, 147] on div "1 - Select menu 2 - Select items 3 - Check out Order 1 [DATE] 30 guests [Classi…" at bounding box center [476, 233] width 952 height 567
click at [264, 108] on input "[Classic] Seminar Menu A" at bounding box center [276, 104] width 144 height 19
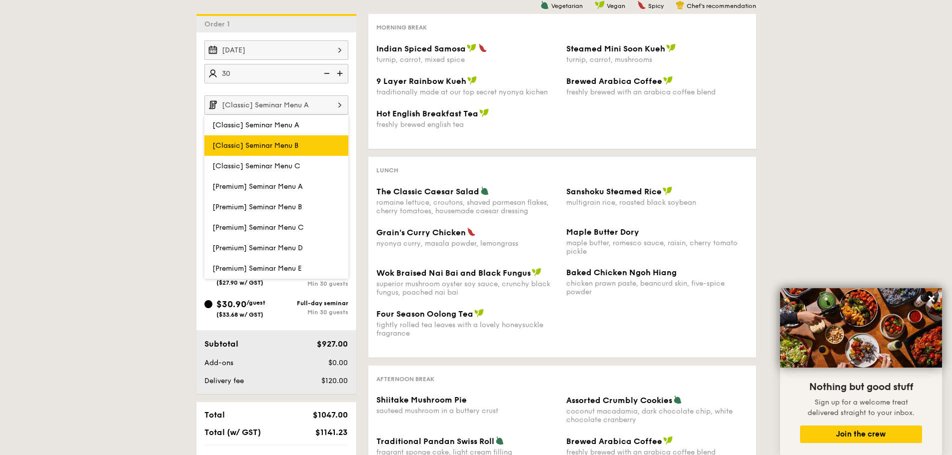
click at [257, 143] on span "[Classic] Seminar Menu B" at bounding box center [255, 145] width 86 height 8
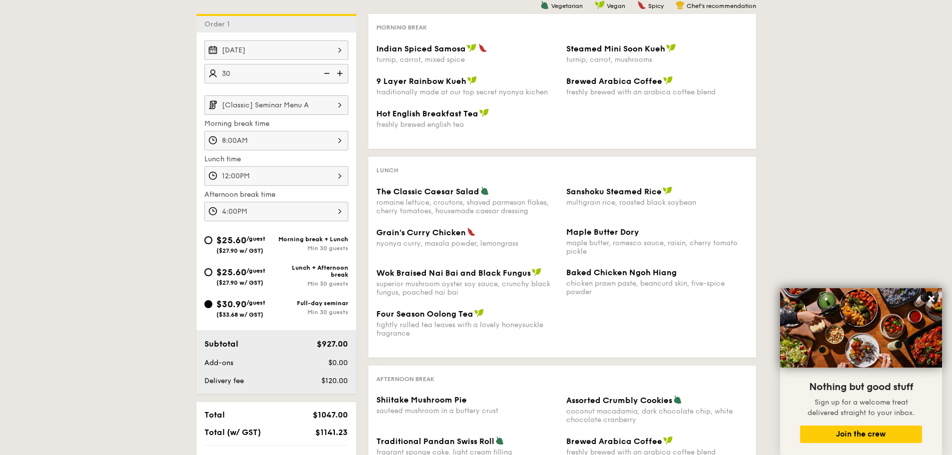
click at [173, 127] on div "1 - Select menu 2 - Select items 3 - Check out Order 1 [DATE] 30 guests [Classi…" at bounding box center [476, 233] width 952 height 567
click at [263, 103] on input "[Classic] Seminar Menu A" at bounding box center [276, 104] width 144 height 19
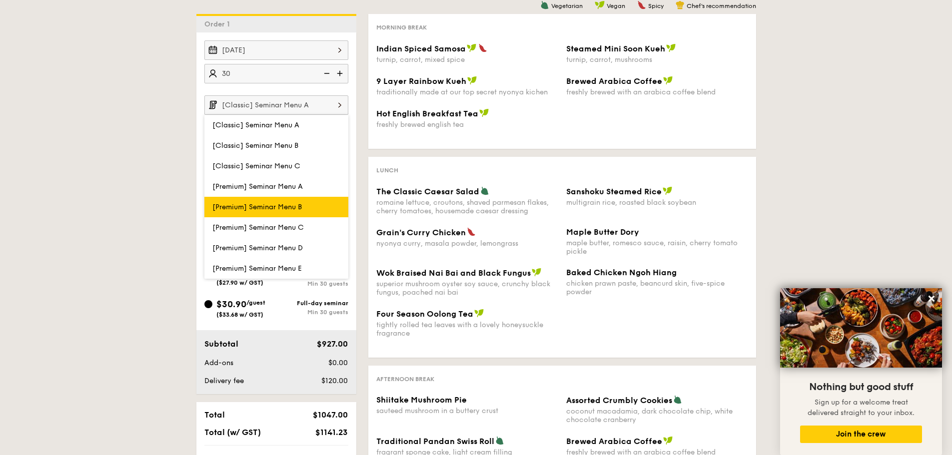
click at [298, 202] on label "[Premium] Seminar Menu B" at bounding box center [276, 207] width 144 height 20
click at [0, 0] on input "[Premium] Seminar Menu B" at bounding box center [0, 0] width 0 height 0
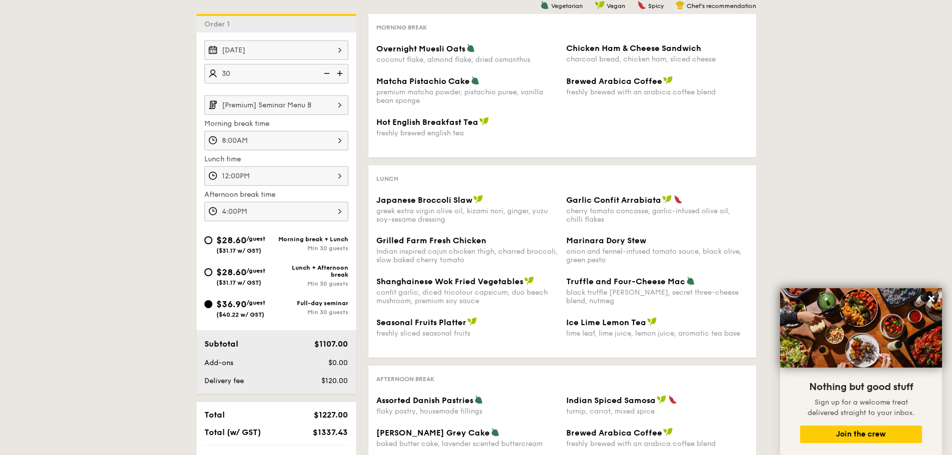
click at [295, 113] on input "[Premium] Seminar Menu B" at bounding box center [276, 104] width 144 height 19
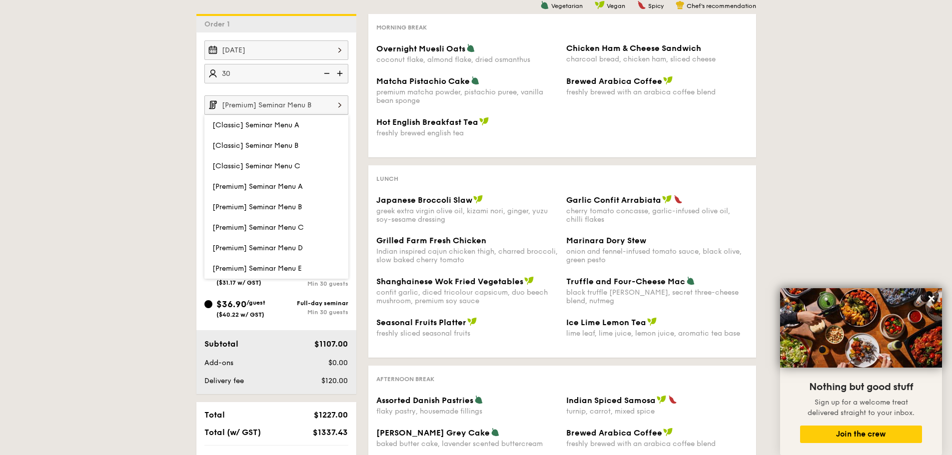
click at [302, 246] on span "[Premium] Seminar Menu D" at bounding box center [257, 248] width 90 height 8
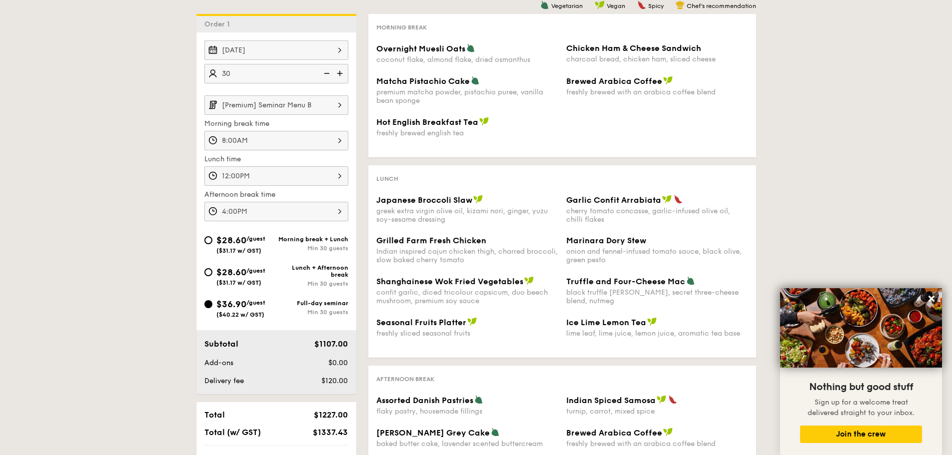
click at [271, 107] on input "[Premium] Seminar Menu B" at bounding box center [276, 104] width 144 height 19
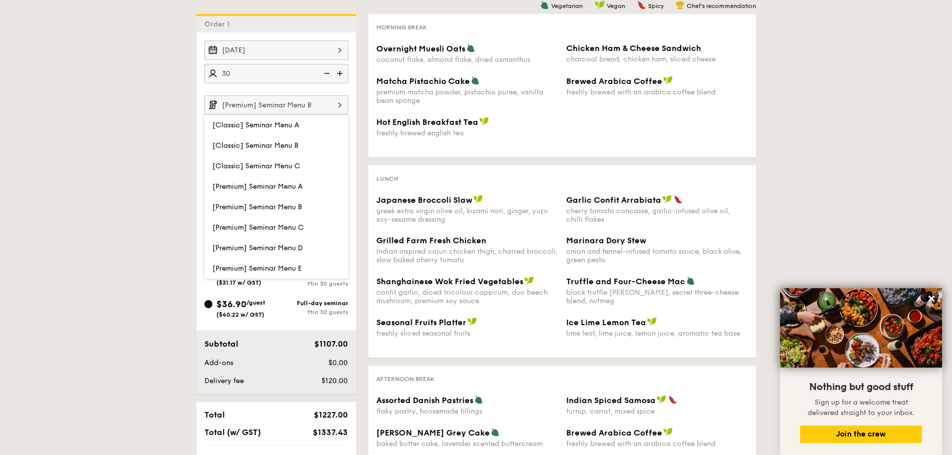
click at [261, 246] on span "[Premium] Seminar Menu D" at bounding box center [257, 248] width 90 height 8
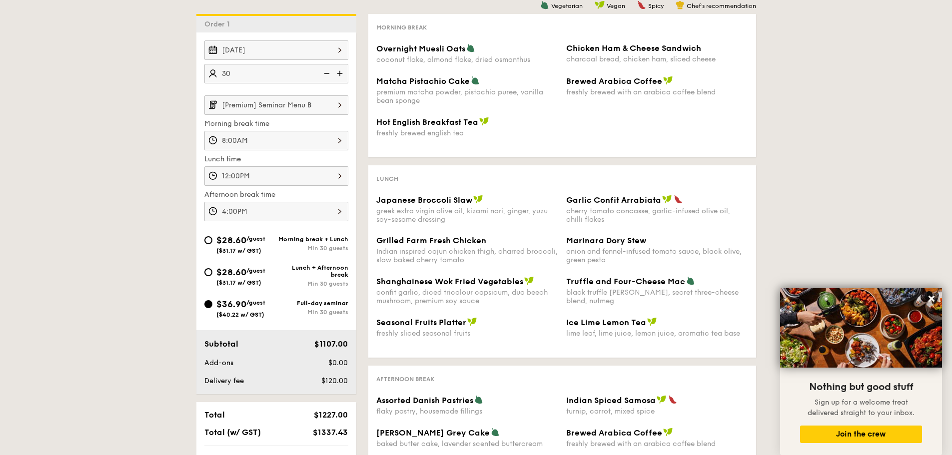
click at [272, 102] on input "[Premium] Seminar Menu B" at bounding box center [276, 104] width 144 height 19
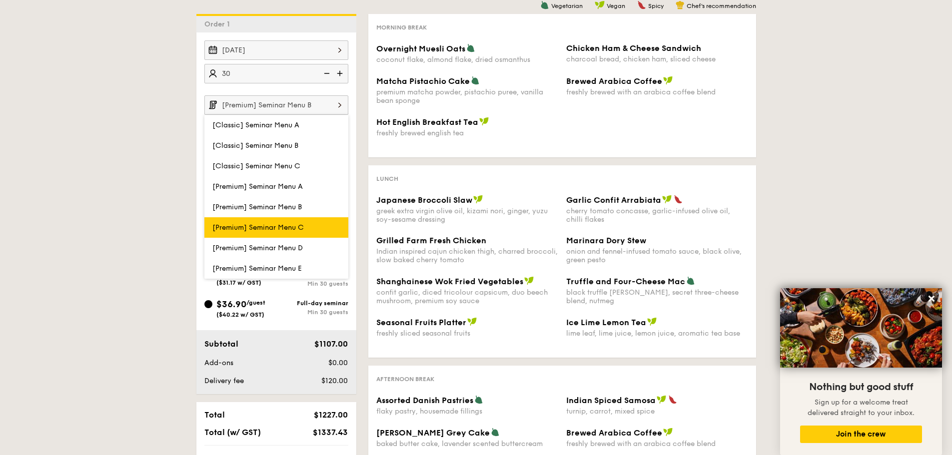
click at [291, 220] on label "[Premium] Seminar Menu C" at bounding box center [276, 227] width 144 height 20
click at [0, 0] on input "[Premium] Seminar Menu C" at bounding box center [0, 0] width 0 height 0
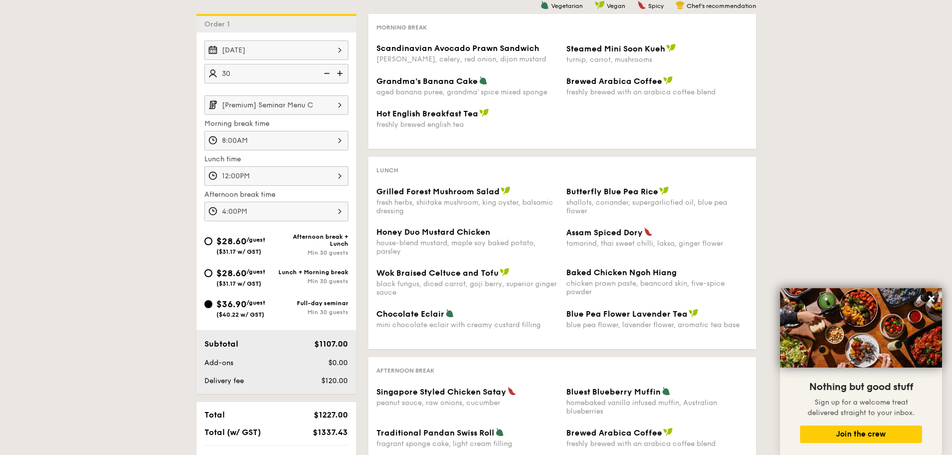
click at [296, 112] on input "[Premium] Seminar Menu C" at bounding box center [276, 104] width 144 height 19
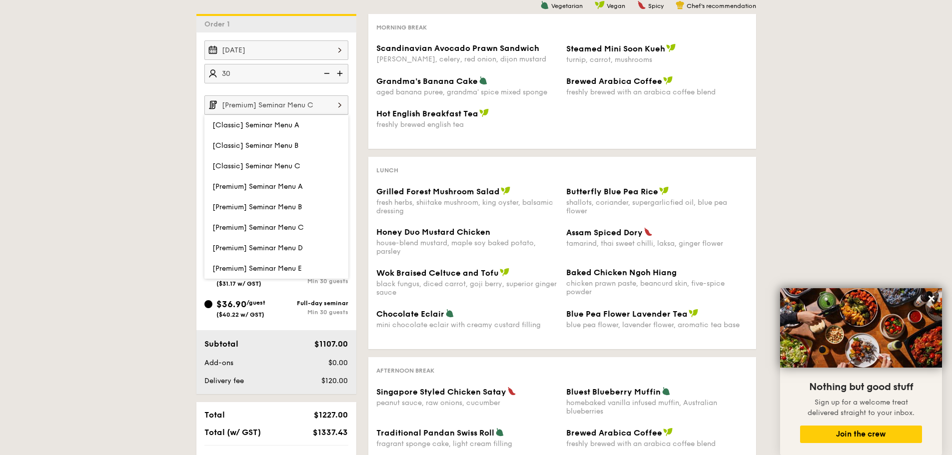
click at [268, 251] on span "[Premium] Seminar Menu D" at bounding box center [257, 248] width 90 height 8
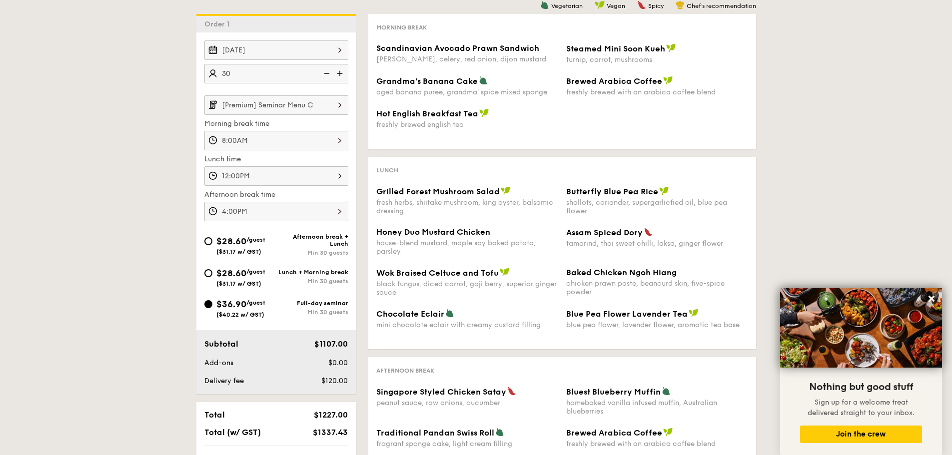
click at [297, 102] on input "[Premium] Seminar Menu C" at bounding box center [276, 104] width 144 height 19
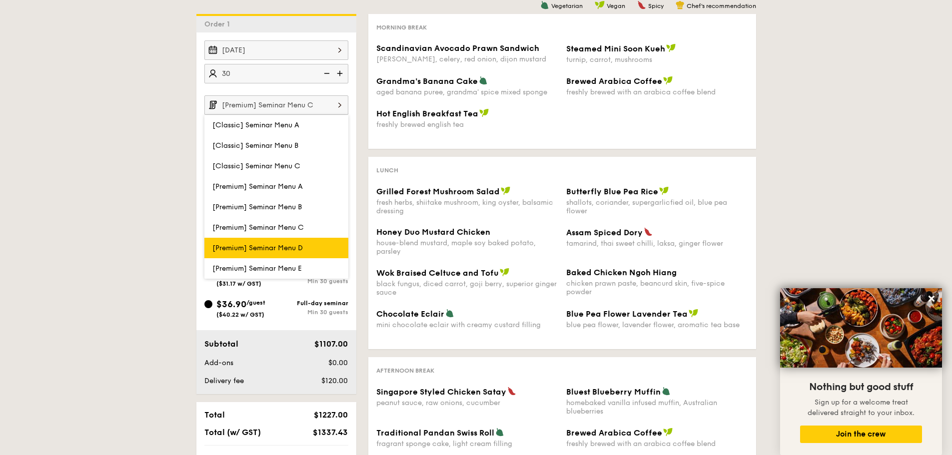
click at [265, 243] on label "[Premium] Seminar Menu D" at bounding box center [276, 248] width 144 height 20
click at [0, 0] on input "[Premium] Seminar Menu D" at bounding box center [0, 0] width 0 height 0
type input "[Premium] Seminar Menu D"
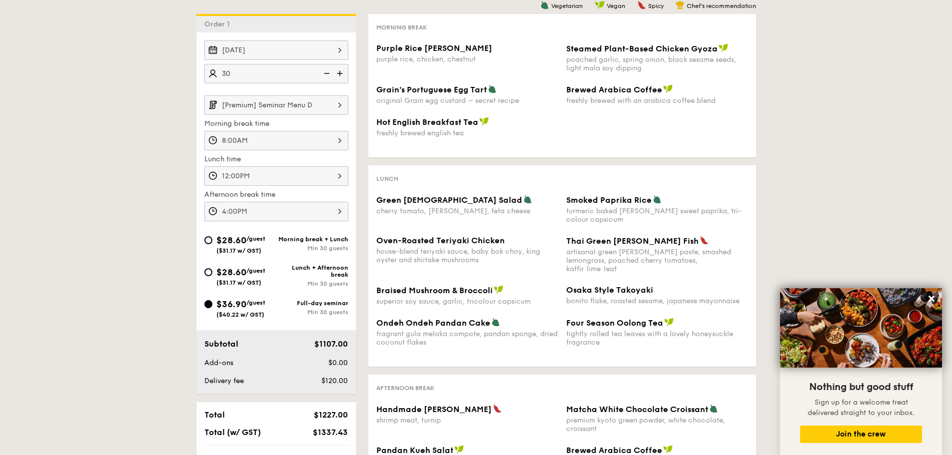
click at [141, 144] on div "1 - Select menu 2 - Select items 3 - Check out Order 1 [DATE] 30 guests [Premiu…" at bounding box center [476, 238] width 952 height 576
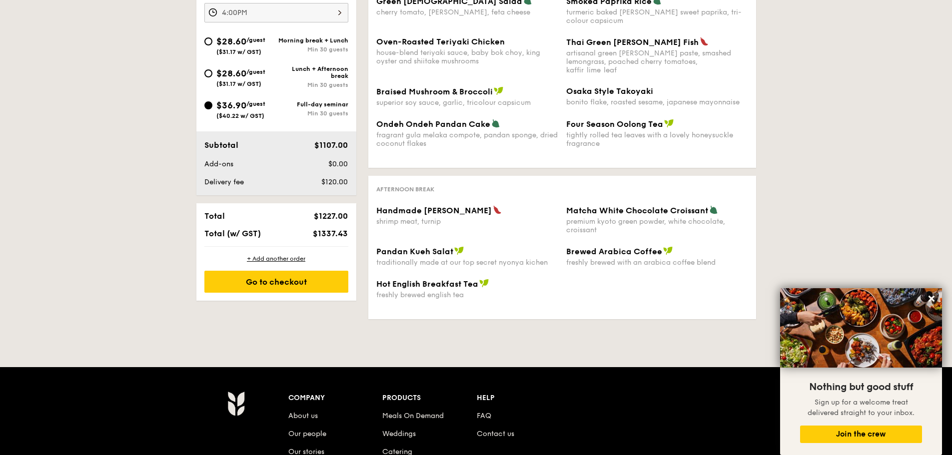
scroll to position [305, 0]
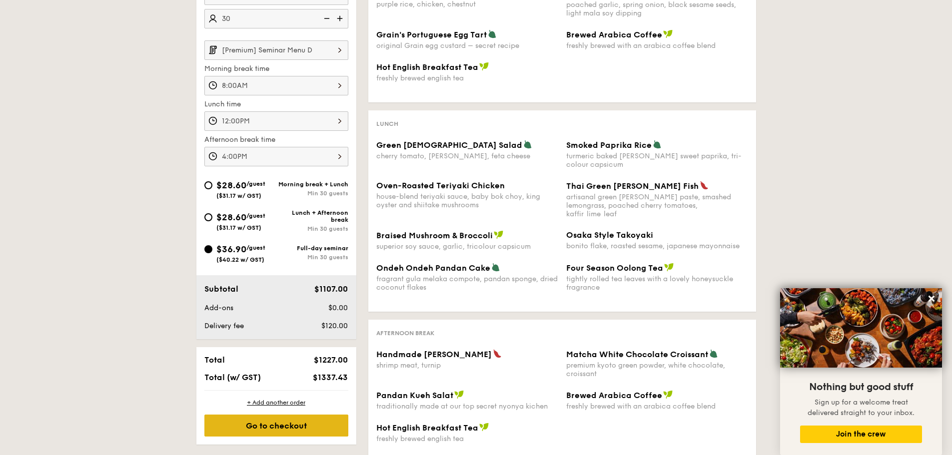
click at [289, 429] on div "Go to checkout" at bounding box center [276, 426] width 144 height 22
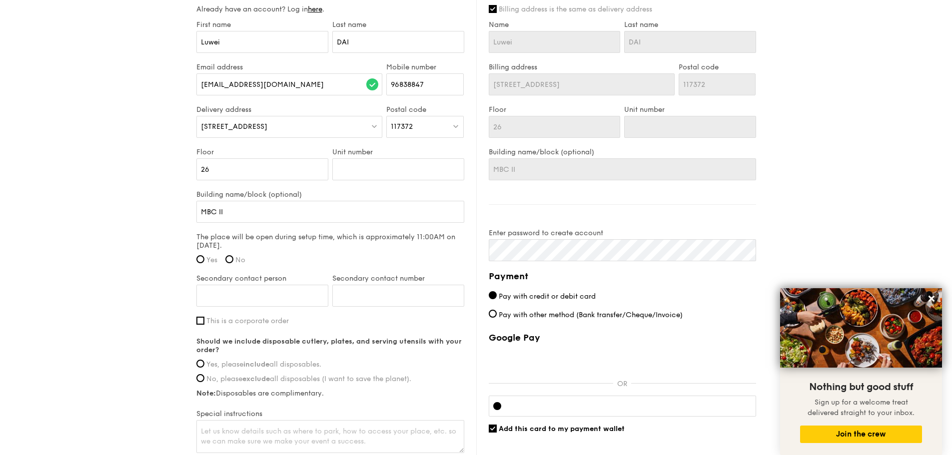
scroll to position [844, 0]
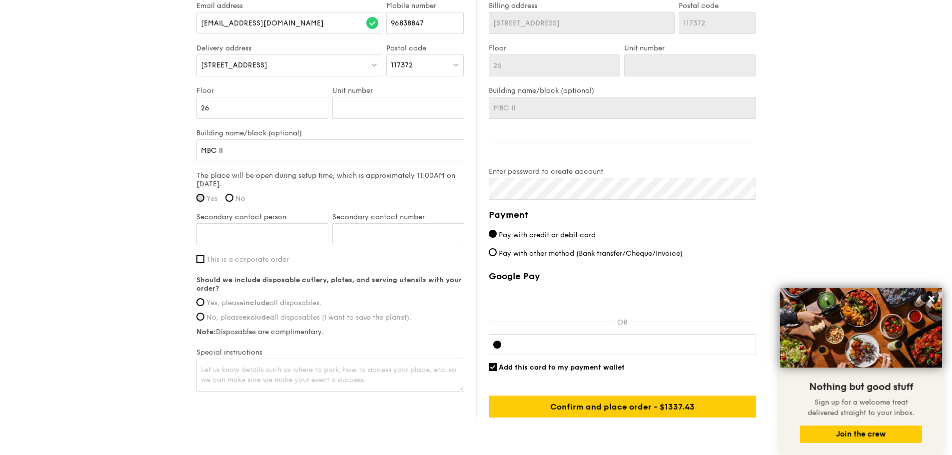
click at [200, 194] on input "Yes" at bounding box center [200, 198] width 8 height 8
radio input "true"
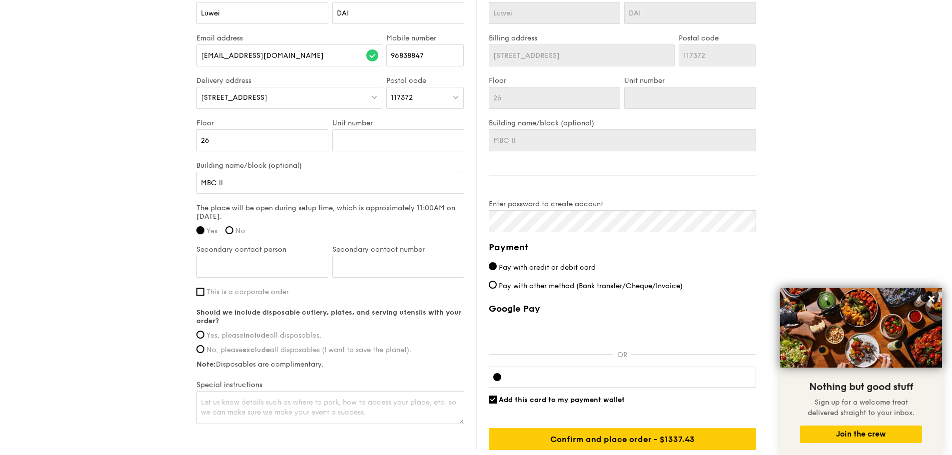
scroll to position [794, 0]
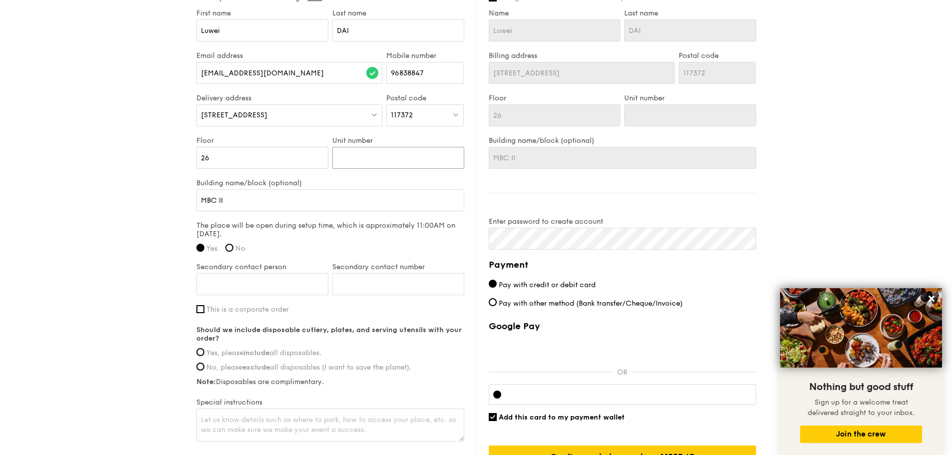
click at [372, 147] on input "Unit number" at bounding box center [398, 158] width 132 height 22
type input "-"
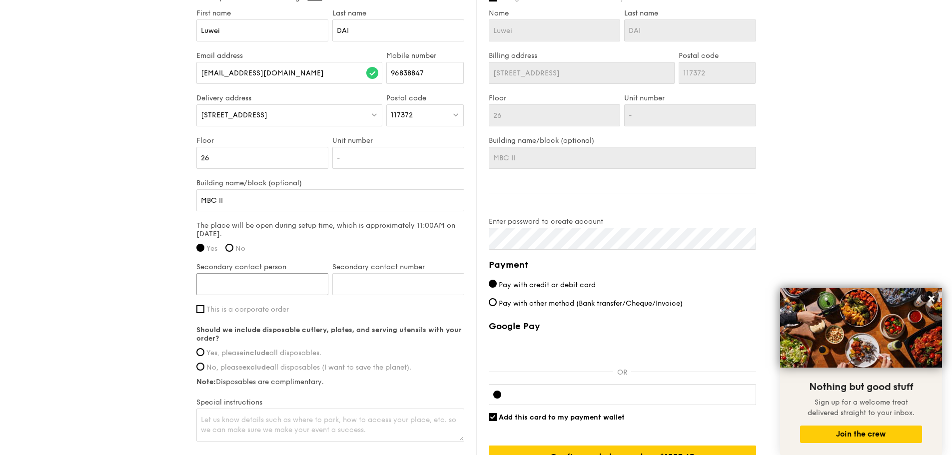
click at [294, 274] on input "Secondary contact person" at bounding box center [262, 284] width 132 height 22
paste input "8427 2791"
type input "8427 2791"
drag, startPoint x: 203, startPoint y: 270, endPoint x: 175, endPoint y: 268, distance: 28.0
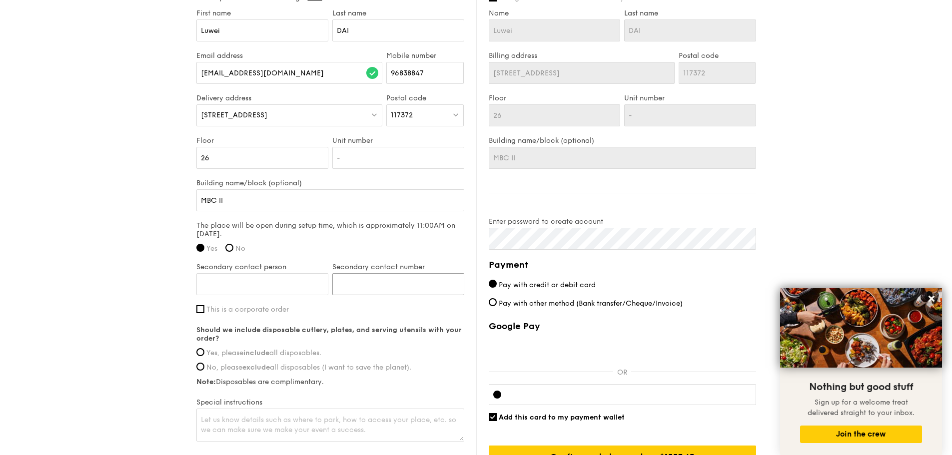
click at [357, 276] on input "Secondary contact number" at bounding box center [398, 284] width 132 height 22
paste input "84272791"
type input "84272791"
click at [276, 280] on input "Secondary contact person" at bounding box center [262, 284] width 132 height 22
paste input "Ervi"
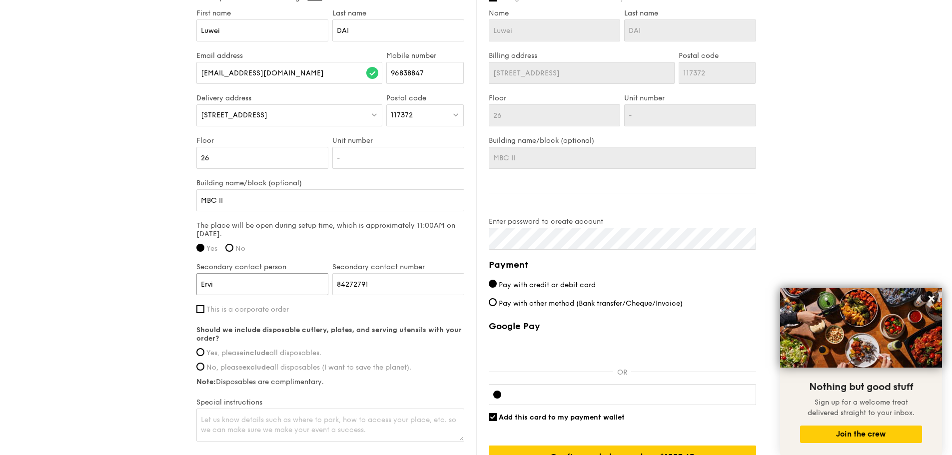
type input "Ervi"
drag, startPoint x: 198, startPoint y: 300, endPoint x: 191, endPoint y: 300, distance: 6.5
click at [197, 305] on input "This is a corporate order" at bounding box center [200, 309] width 8 height 8
checkbox input "true"
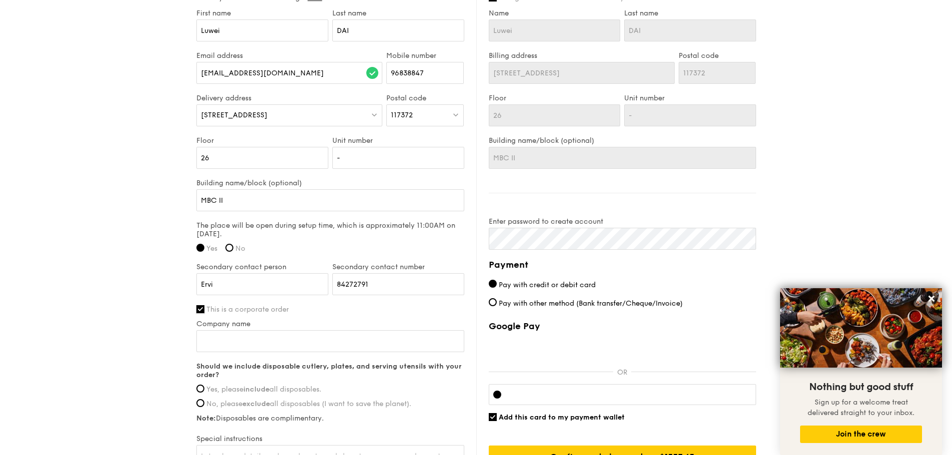
scroll to position [844, 0]
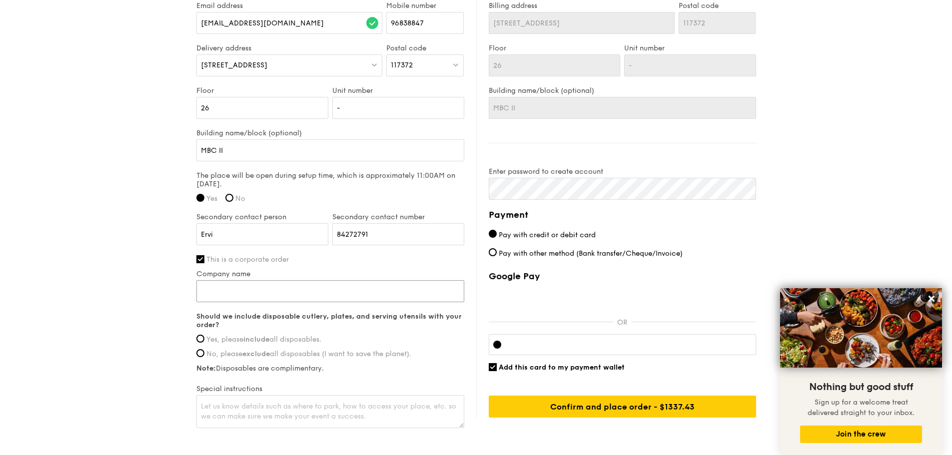
click at [236, 291] on input "Company name" at bounding box center [330, 291] width 268 height 22
type input "[PERSON_NAME] Micro Asia Pte Ltd"
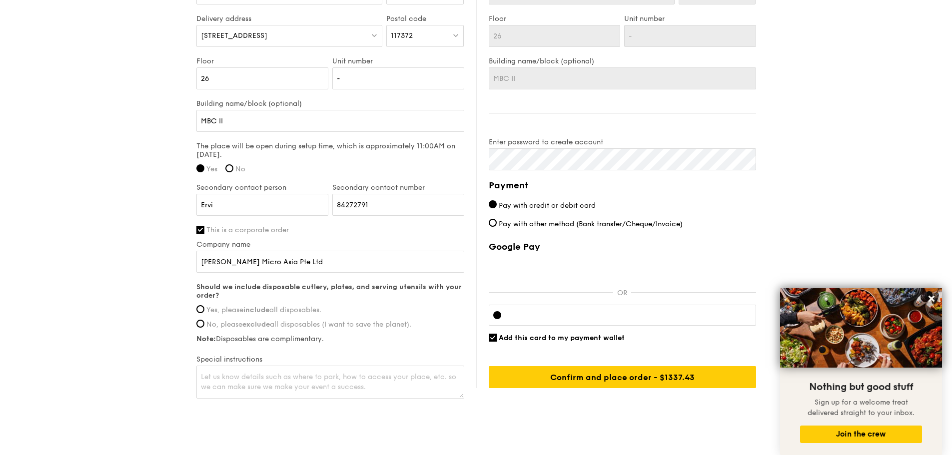
scroll to position [889, 0]
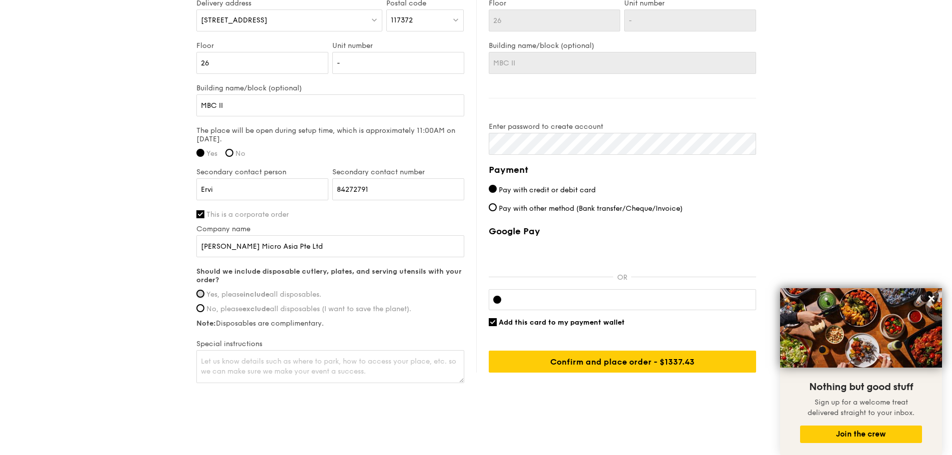
click at [203, 290] on input "Yes, please include all disposables." at bounding box center [200, 294] width 8 height 8
radio input "true"
click at [271, 355] on textarea at bounding box center [330, 366] width 268 height 33
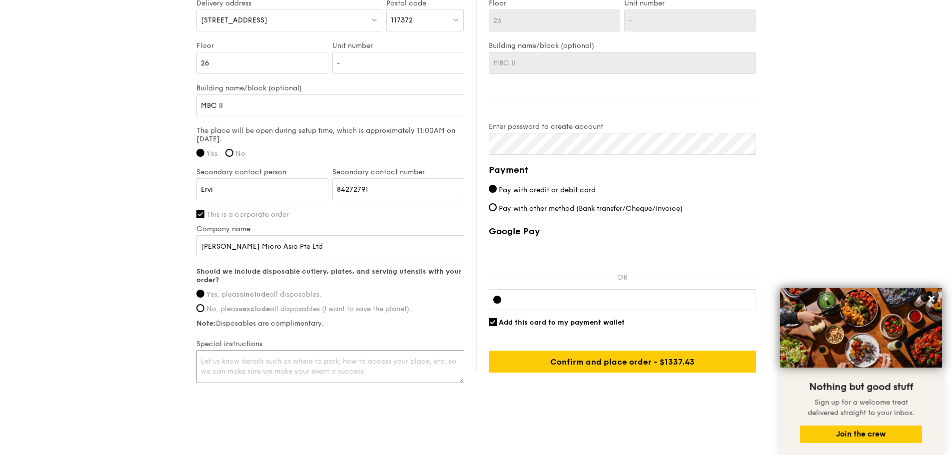
click at [295, 354] on textarea at bounding box center [330, 366] width 268 height 33
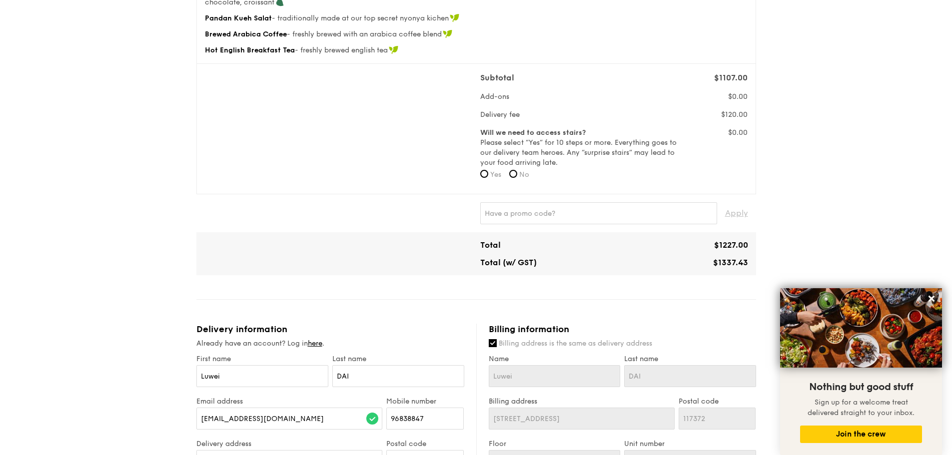
scroll to position [639, 0]
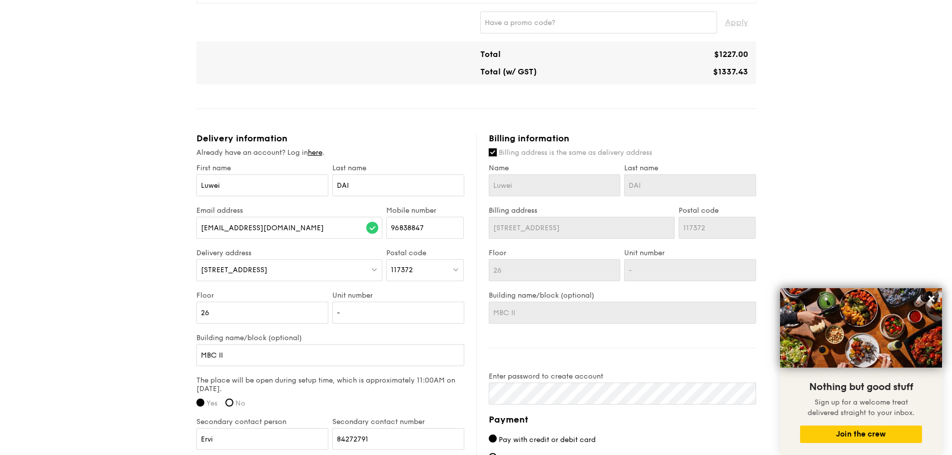
click at [492, 148] on input "Billing address is the same as delivery address" at bounding box center [492, 152] width 8 height 8
checkbox input "false"
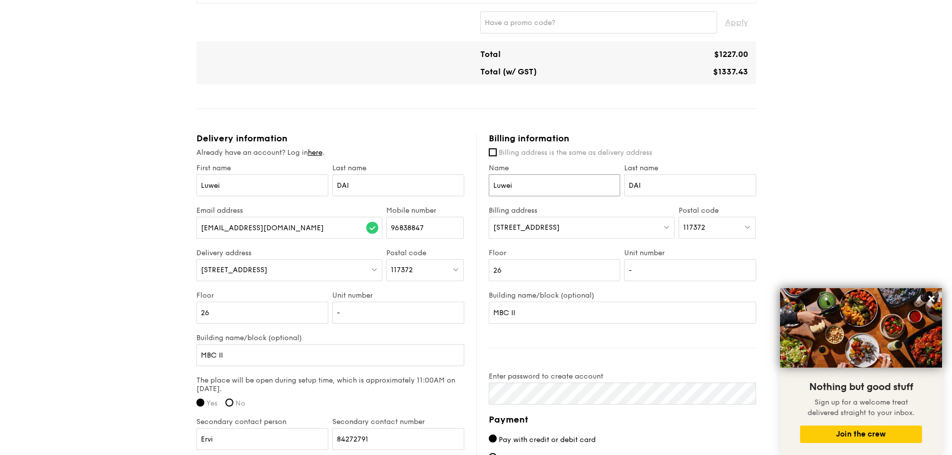
drag, startPoint x: 523, startPoint y: 175, endPoint x: 490, endPoint y: 170, distance: 33.8
click at [490, 174] on input "Luwei" at bounding box center [554, 185] width 132 height 22
type input "[PERSON_NAME]"
type input "Ong"
click at [609, 217] on div "[STREET_ADDRESS]" at bounding box center [581, 228] width 186 height 22
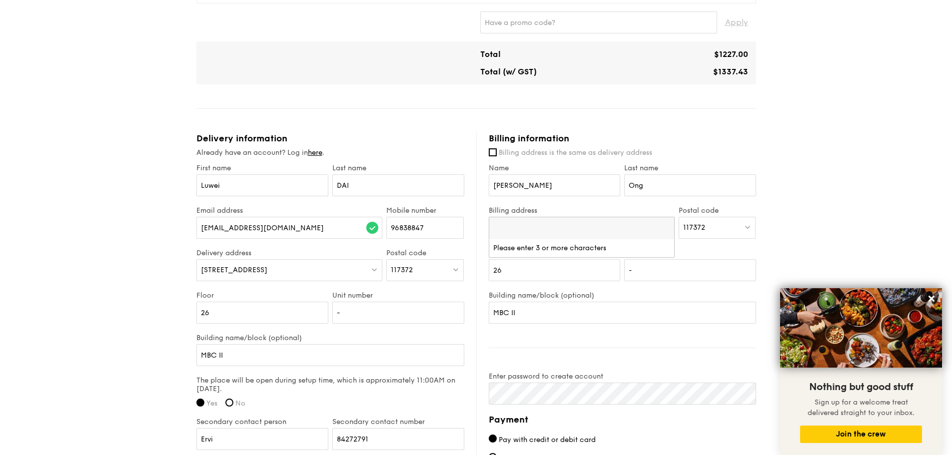
click at [573, 217] on input "search" at bounding box center [581, 228] width 185 height 22
click at [699, 223] on span "117372" at bounding box center [694, 227] width 22 height 8
drag, startPoint x: 540, startPoint y: 265, endPoint x: 463, endPoint y: 248, distance: 79.2
click at [463, 248] on div "Delivery information Already have an account? Log in here . First name [PERSON_…" at bounding box center [475, 384] width 559 height 502
drag, startPoint x: 535, startPoint y: 301, endPoint x: 468, endPoint y: 297, distance: 67.0
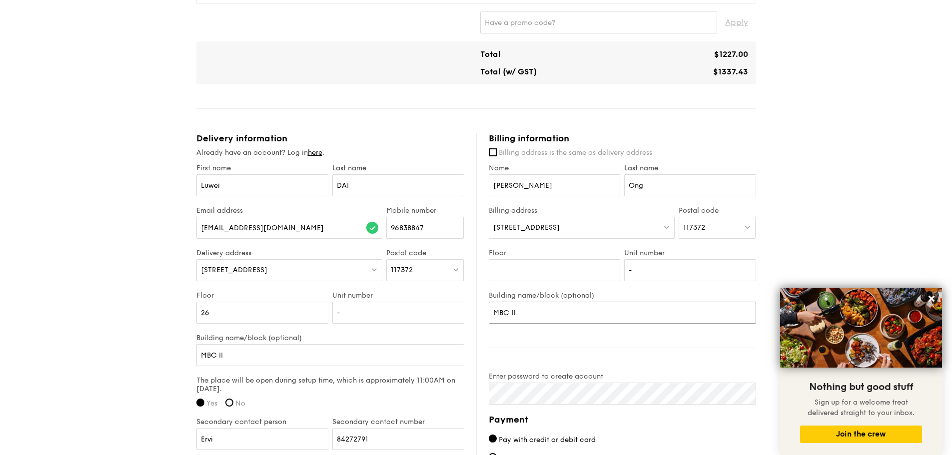
click at [468, 297] on div "Delivery information Already have an account? Log in here . First name [PERSON_…" at bounding box center [475, 384] width 559 height 502
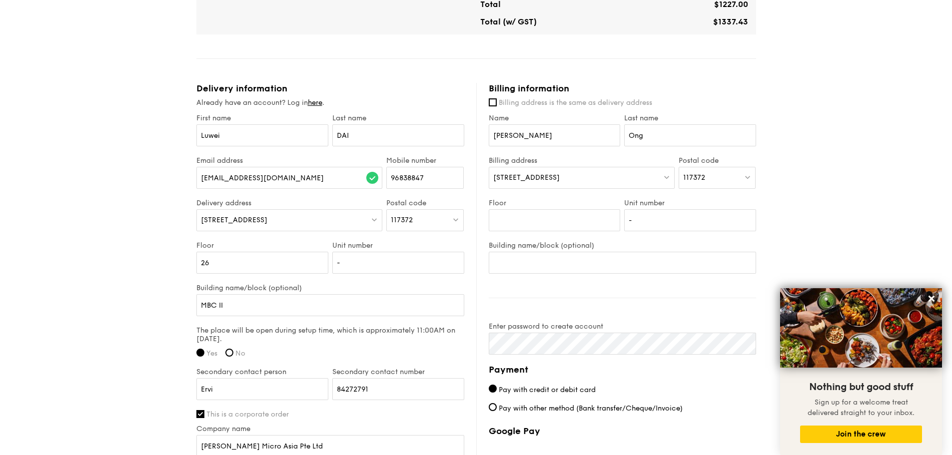
click at [584, 280] on div "Billing information Billing address is the same as delivery address Name [PERSO…" at bounding box center [616, 327] width 280 height 489
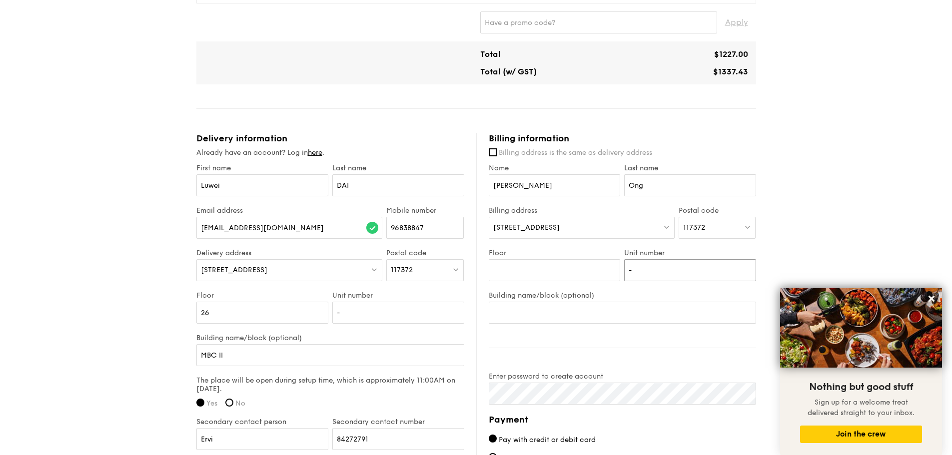
drag, startPoint x: 647, startPoint y: 259, endPoint x: 617, endPoint y: 256, distance: 30.2
click at [617, 256] on div "Floor Unit number -" at bounding box center [621, 270] width 271 height 42
click at [566, 264] on input "Floor" at bounding box center [554, 270] width 132 height 22
click at [569, 249] on label "Floor" at bounding box center [554, 253] width 132 height 8
click at [569, 259] on input "Floor" at bounding box center [554, 270] width 132 height 22
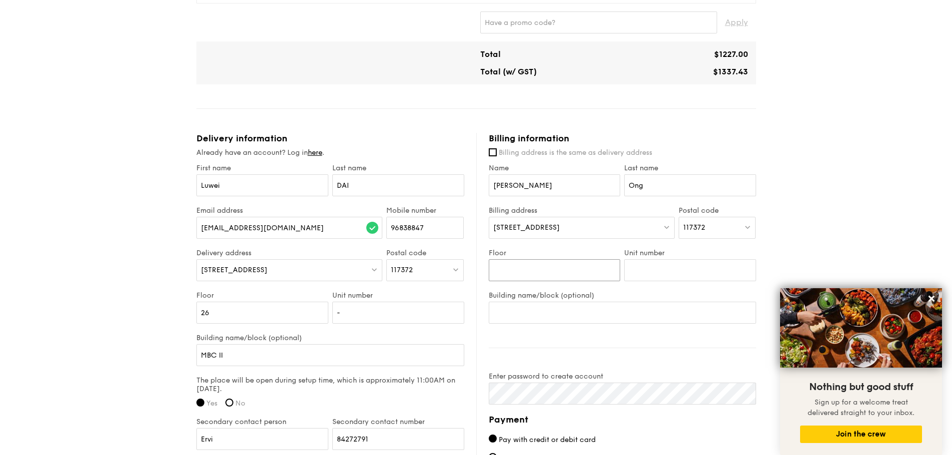
paste input "#04-00"
drag, startPoint x: 512, startPoint y: 261, endPoint x: 544, endPoint y: 259, distance: 32.0
click at [544, 259] on input "#04-00" at bounding box center [554, 270] width 132 height 22
type input "#04-"
click at [639, 260] on input "Unit number" at bounding box center [690, 270] width 132 height 22
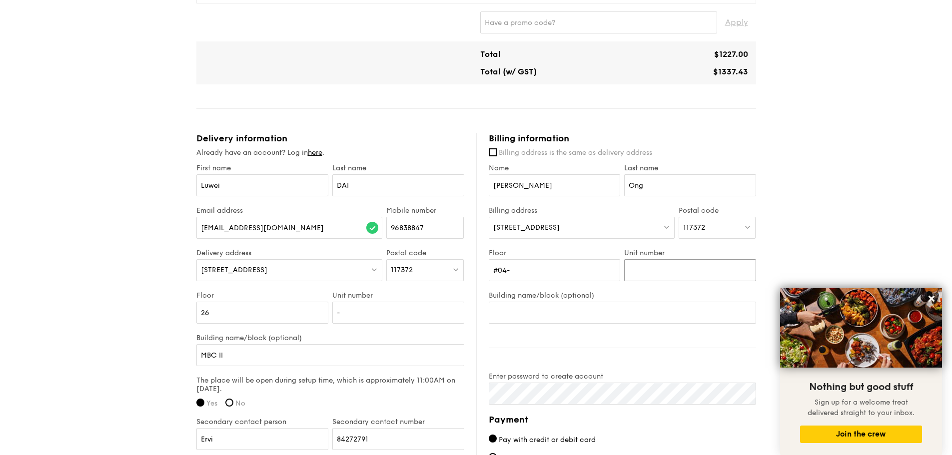
paste input "00"
type input "00"
click at [571, 260] on input "#04-" at bounding box center [554, 270] width 132 height 22
click at [499, 260] on input "#04" at bounding box center [554, 270] width 132 height 22
type input "04"
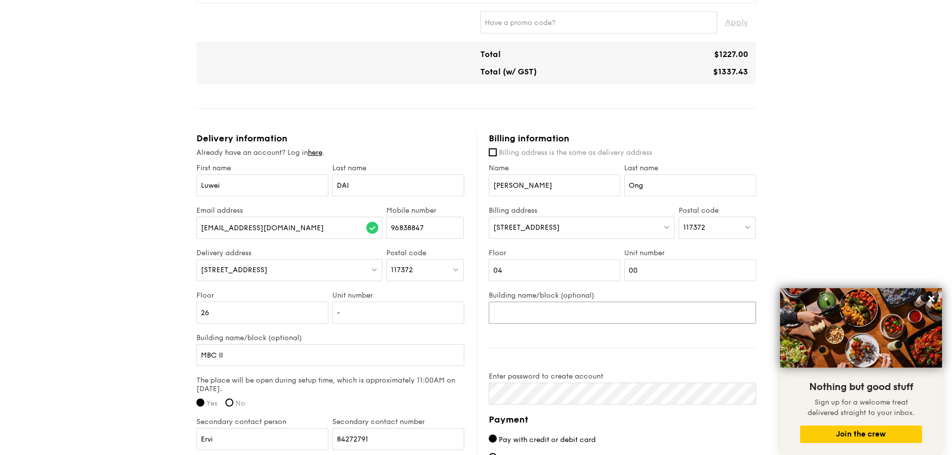
drag, startPoint x: 516, startPoint y: 297, endPoint x: 483, endPoint y: 227, distance: 77.3
click at [516, 302] on input "Building name/block (optional)" at bounding box center [621, 313] width 267 height 22
click at [849, 200] on div "1 - Select menu 2 - Select items 3 - Check out [Premium] Seminar Menu D $36.90 …" at bounding box center [476, 28] width 952 height 1294
click at [931, 302] on icon at bounding box center [931, 298] width 9 height 9
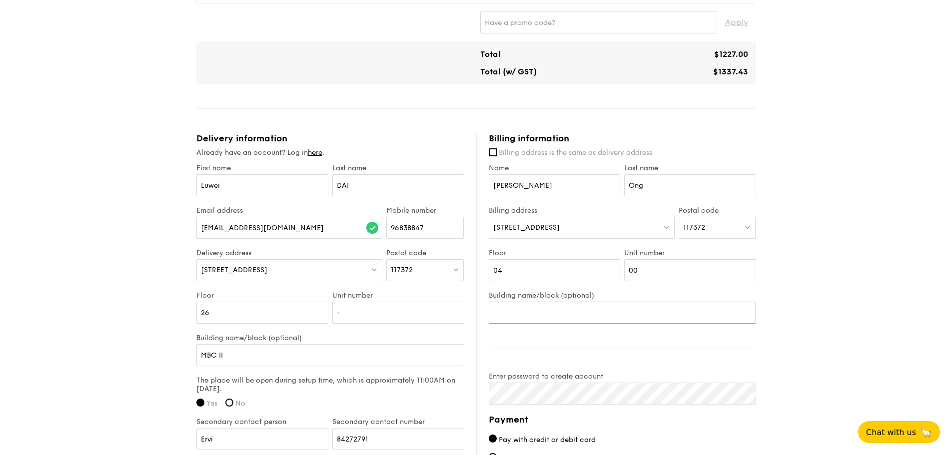
click at [523, 302] on input "Building name/block (optional)" at bounding box center [621, 313] width 267 height 22
paste input "[PERSON_NAME] Micro Asia Pte Ltd"
type input "[PERSON_NAME] Micro Asia Pte Ltd"
click at [798, 264] on div "1 - Select menu 2 - Select items 3 - Check out [Premium] Seminar Menu D $36.90 …" at bounding box center [476, 28] width 952 height 1294
click at [702, 223] on span "117372" at bounding box center [694, 227] width 22 height 8
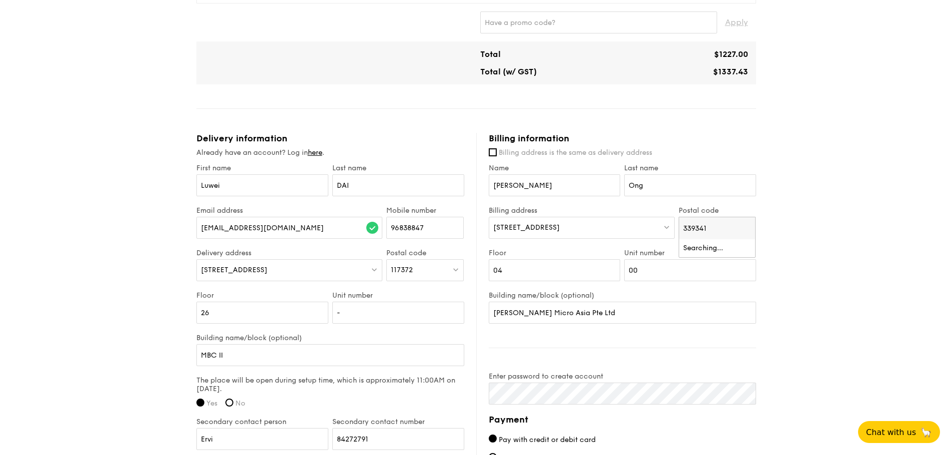
type input "339341"
click at [799, 218] on div "1 - Select menu 2 - Select items 3 - Check out [Premium] Seminar Menu D $36.90 …" at bounding box center [476, 28] width 952 height 1294
drag, startPoint x: 717, startPoint y: 218, endPoint x: 658, endPoint y: 215, distance: 59.0
click at [658, 215] on div "Billing address [STREET_ADDRESS] Postal code 117372" at bounding box center [621, 227] width 271 height 42
click at [704, 222] on div "117372" at bounding box center [716, 228] width 77 height 22
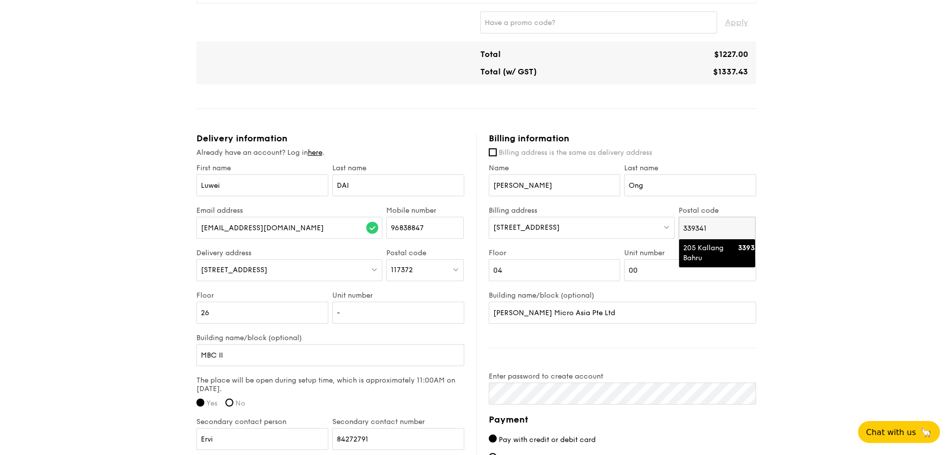
click at [705, 243] on div "205 Kallang Bahru" at bounding box center [708, 253] width 51 height 20
click at [796, 190] on div "1 - Select menu 2 - Select items 3 - Check out [Premium] Seminar Menu D $36.90 …" at bounding box center [476, 28] width 952 height 1294
click at [852, 258] on div "1 - Select menu 2 - Select items 3 - Check out [Premium] Seminar Menu D $36.90 …" at bounding box center [476, 28] width 952 height 1294
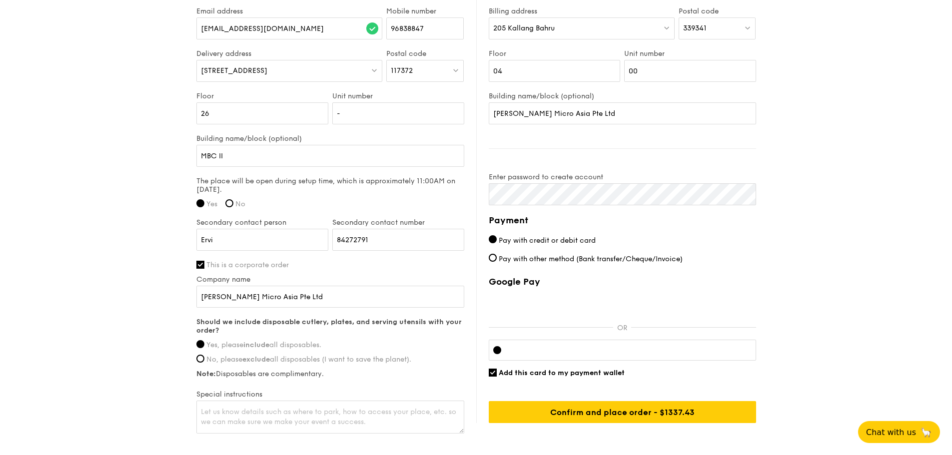
scroll to position [839, 0]
drag, startPoint x: 300, startPoint y: 292, endPoint x: 170, endPoint y: 274, distance: 131.5
click at [199, 260] on input "This is a corporate order" at bounding box center [200, 264] width 8 height 8
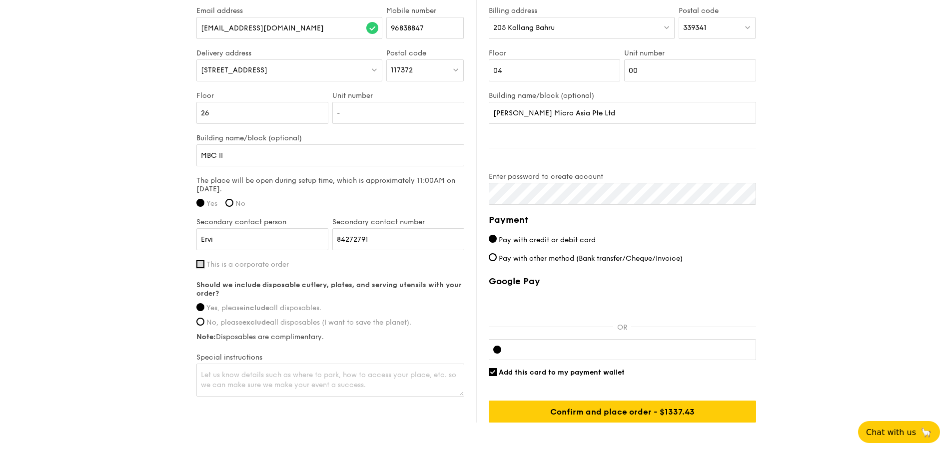
click at [199, 260] on input "This is a corporate order" at bounding box center [200, 264] width 8 height 8
checkbox input "true"
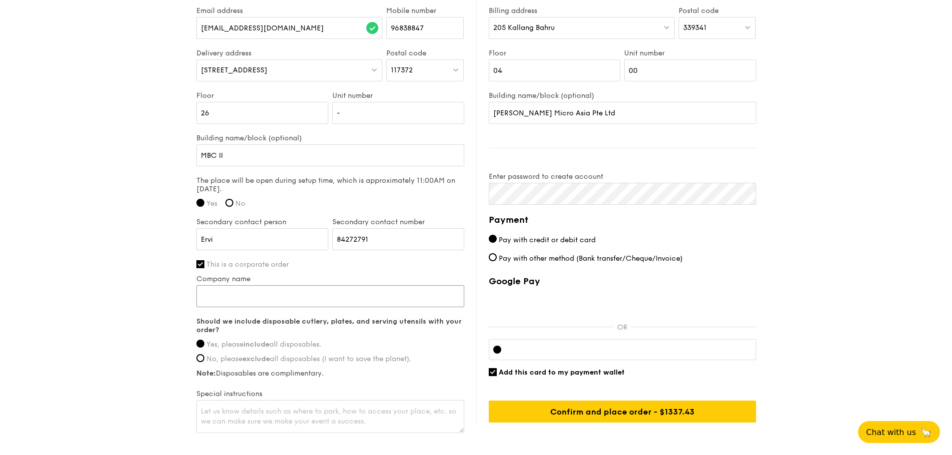
click at [225, 285] on input "Company name" at bounding box center [330, 296] width 268 height 22
paste input "339341"
type input "339341"
drag, startPoint x: 233, startPoint y: 291, endPoint x: 186, endPoint y: 287, distance: 47.1
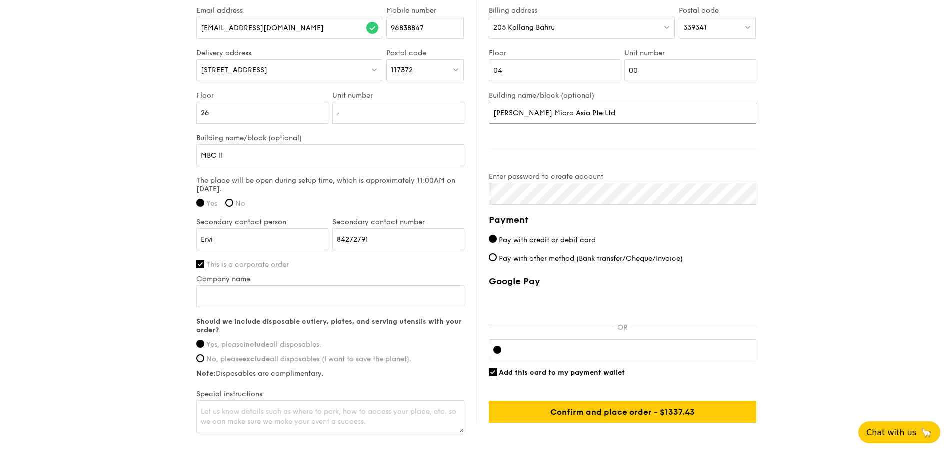
click at [595, 106] on input "[PERSON_NAME] Micro Asia Pte Ltd" at bounding box center [621, 113] width 267 height 22
click at [281, 290] on input "Company name" at bounding box center [330, 296] width 268 height 22
paste input "[PERSON_NAME] Micro Asia Pte Ltd"
type input "[PERSON_NAME] Micro Asia Pte Ltd"
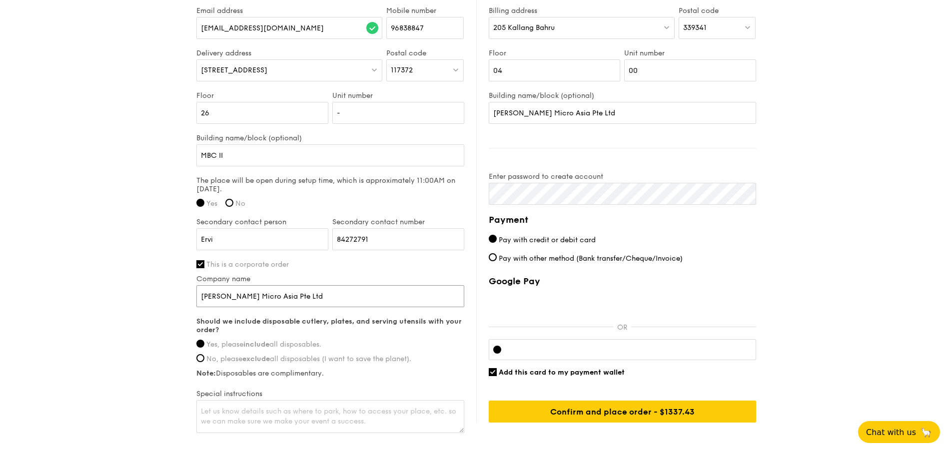
drag, startPoint x: 303, startPoint y: 288, endPoint x: 185, endPoint y: 284, distance: 117.9
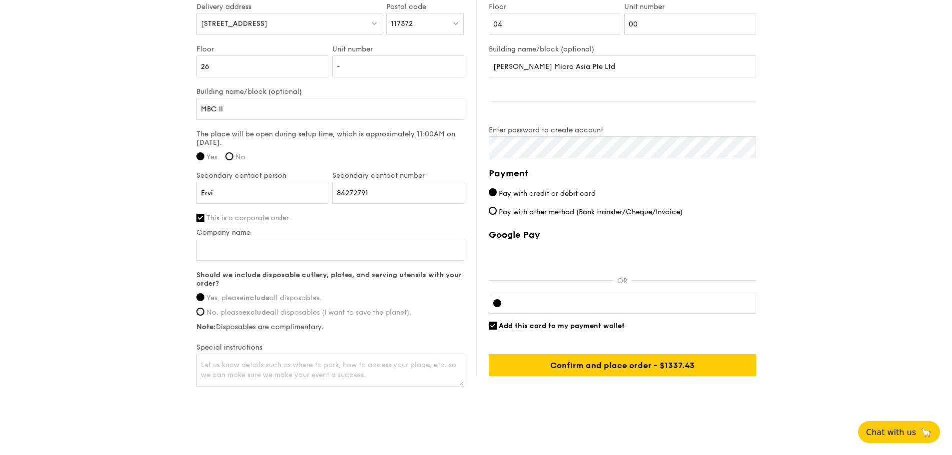
scroll to position [889, 0]
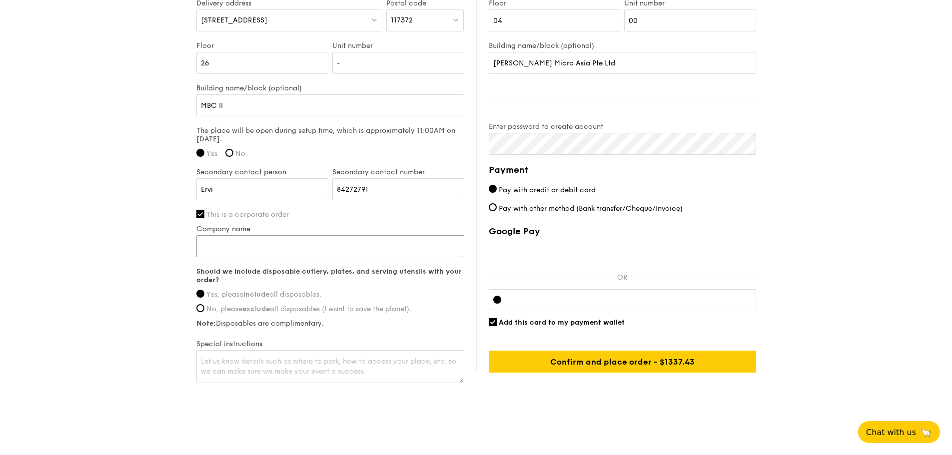
click at [262, 237] on input "Company name" at bounding box center [330, 246] width 268 height 22
paste input "Cisco System ([GEOGRAPHIC_DATA]) Pte Ltd"
type input "Cisco System ([GEOGRAPHIC_DATA]) Pte Ltd"
click at [286, 351] on textarea at bounding box center [330, 366] width 268 height 33
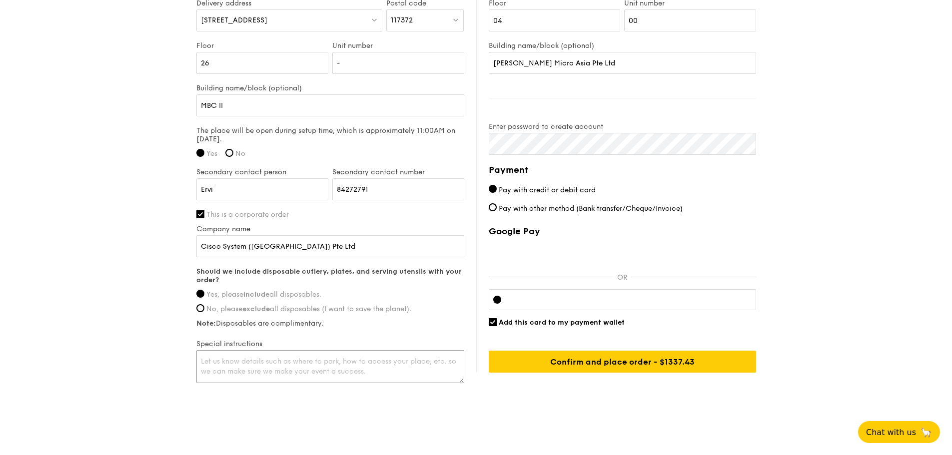
paste textarea "Breakfast – need to be delivered & setup by 8.30am"
type textarea "Breakfast – need to be delivered & setup by 8.30am"
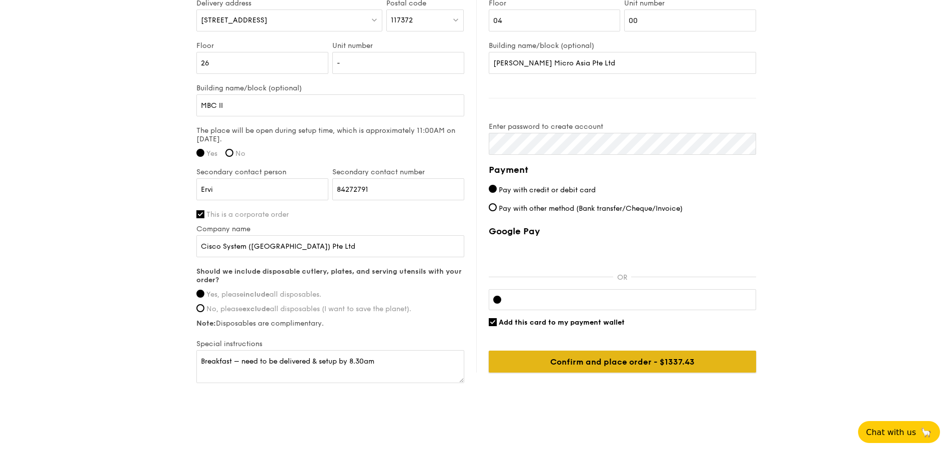
click at [628, 351] on input "Confirm and place order - $1337.43" at bounding box center [621, 362] width 267 height 22
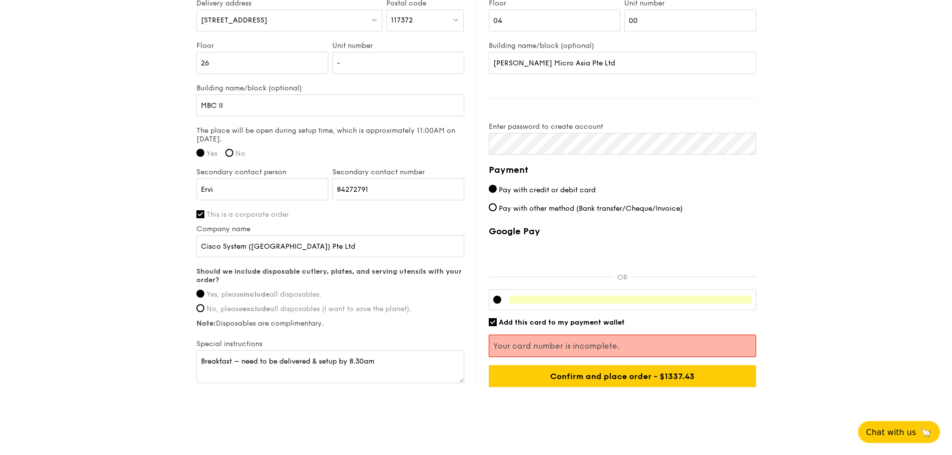
click at [584, 341] on p "Your card number is incomplete." at bounding box center [622, 345] width 258 height 9
click at [636, 341] on p "Your card number is incomplete." at bounding box center [622, 345] width 258 height 9
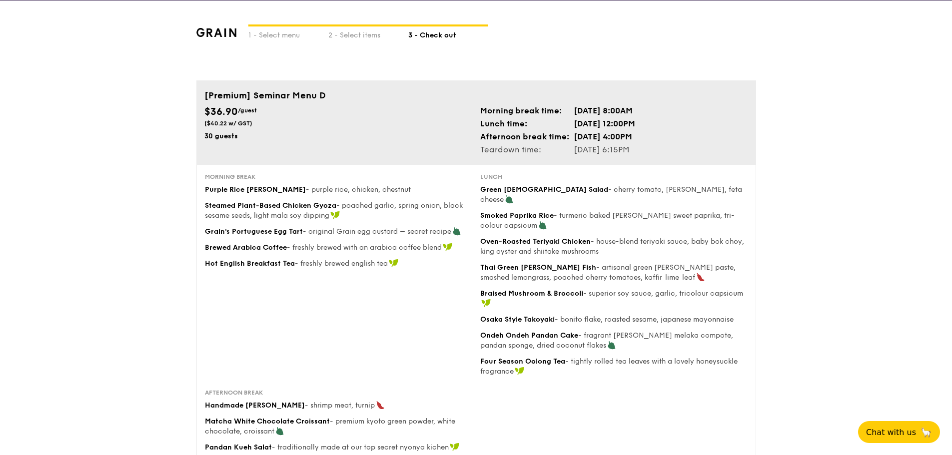
scroll to position [891, 0]
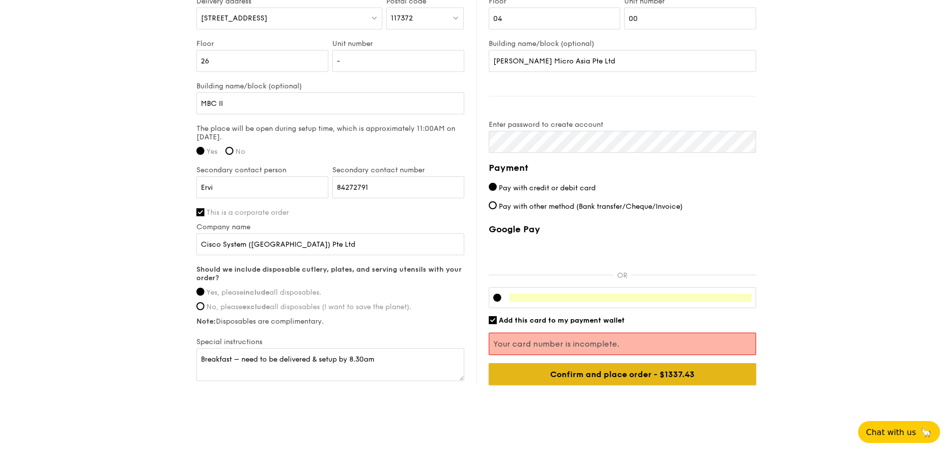
click at [725, 365] on input "Confirm and place order - $1337.43" at bounding box center [621, 374] width 267 height 22
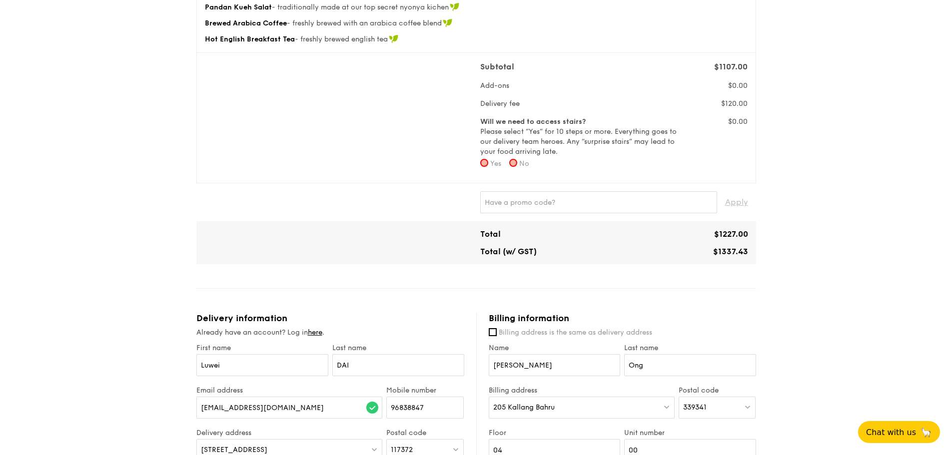
scroll to position [459, 0]
click at [514, 160] on input "No" at bounding box center [513, 164] width 8 height 8
radio input "true"
click at [890, 319] on div "1 - Select menu 2 - Select items 3 - Check out [Premium] Seminar Menu D $36.90 …" at bounding box center [476, 208] width 952 height 1294
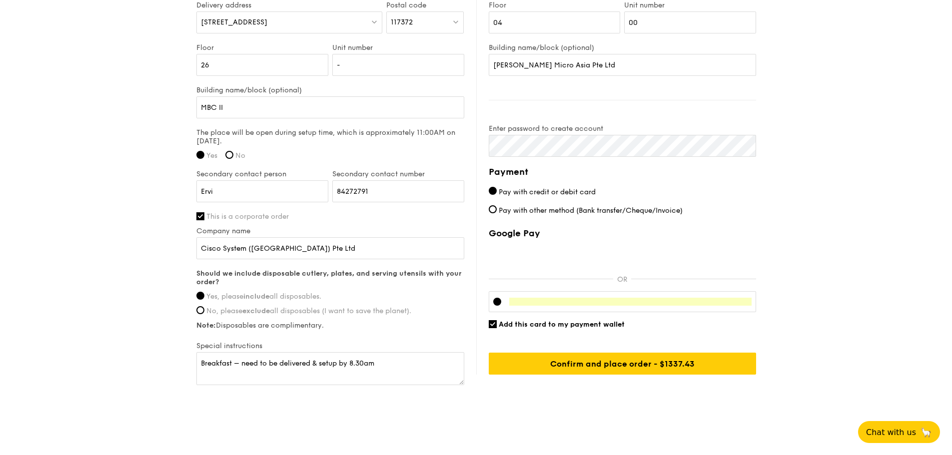
scroll to position [889, 0]
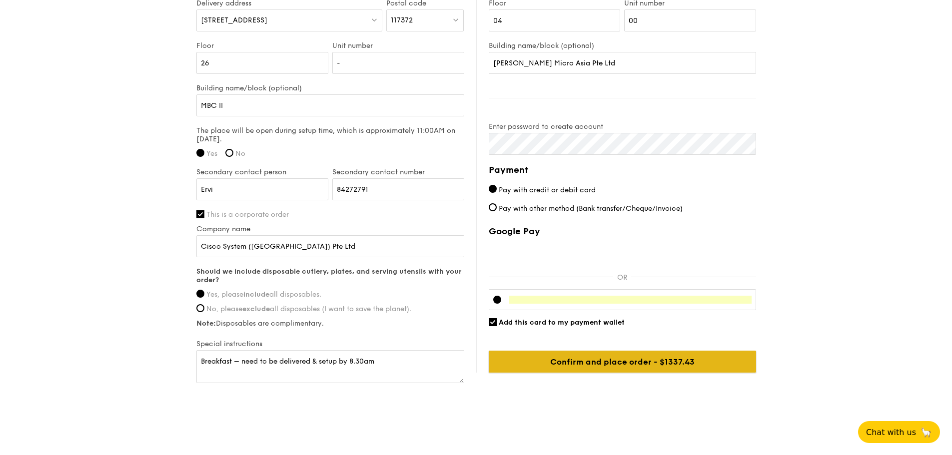
click at [663, 355] on input "Confirm and place order - $1337.43" at bounding box center [621, 362] width 267 height 22
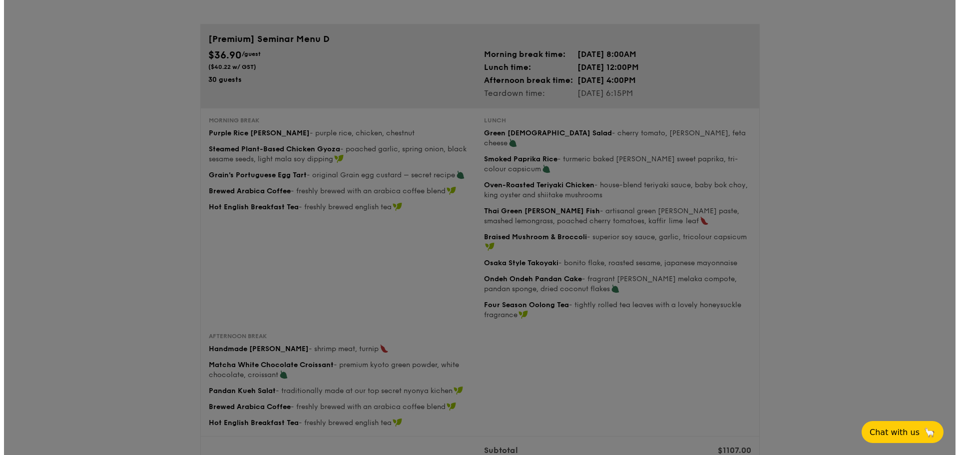
scroll to position [0, 0]
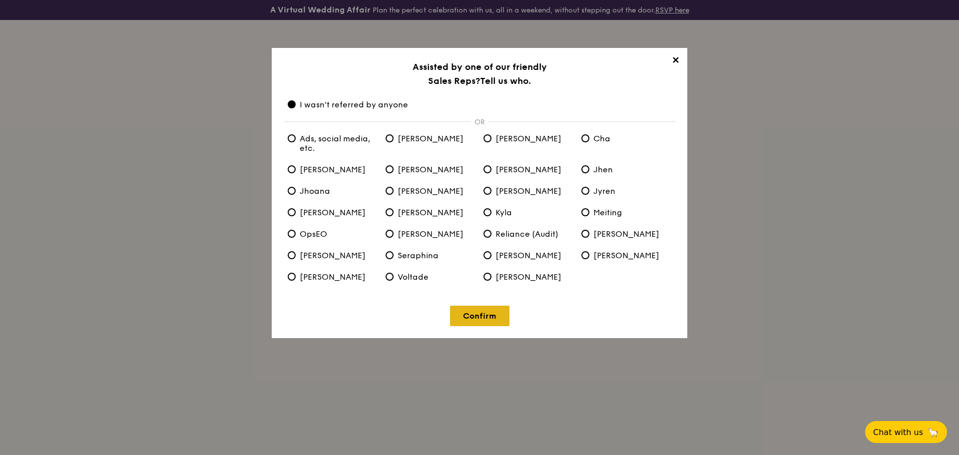
click at [488, 313] on link "Confirm" at bounding box center [479, 316] width 59 height 20
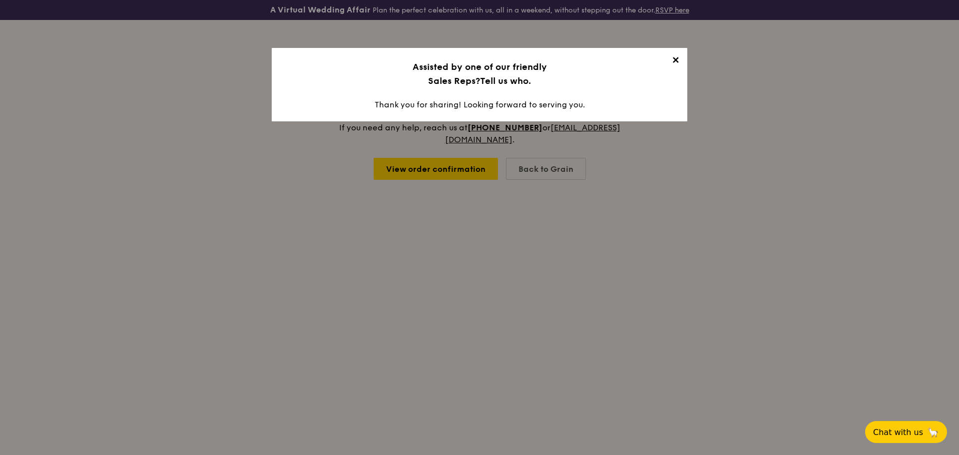
click at [674, 63] on span "✕" at bounding box center [675, 62] width 14 height 14
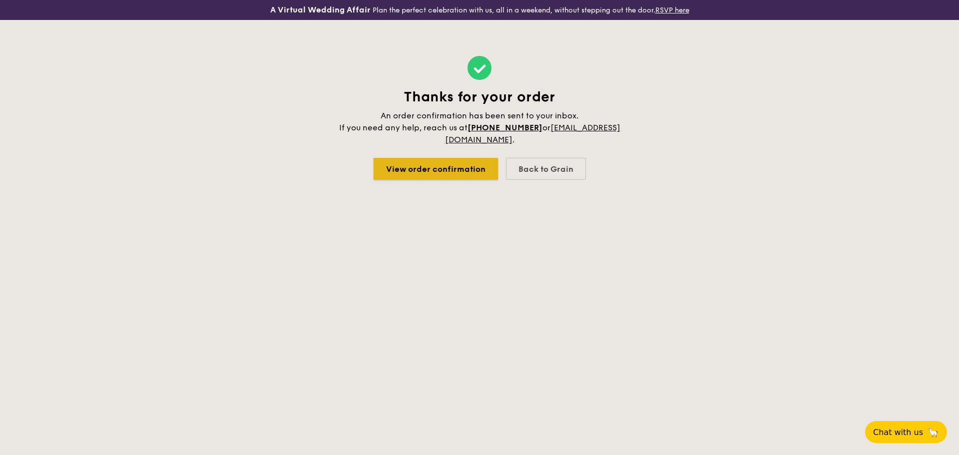
click at [468, 173] on link "View order confirmation" at bounding box center [436, 169] width 124 height 22
